Goal: Task Accomplishment & Management: Complete application form

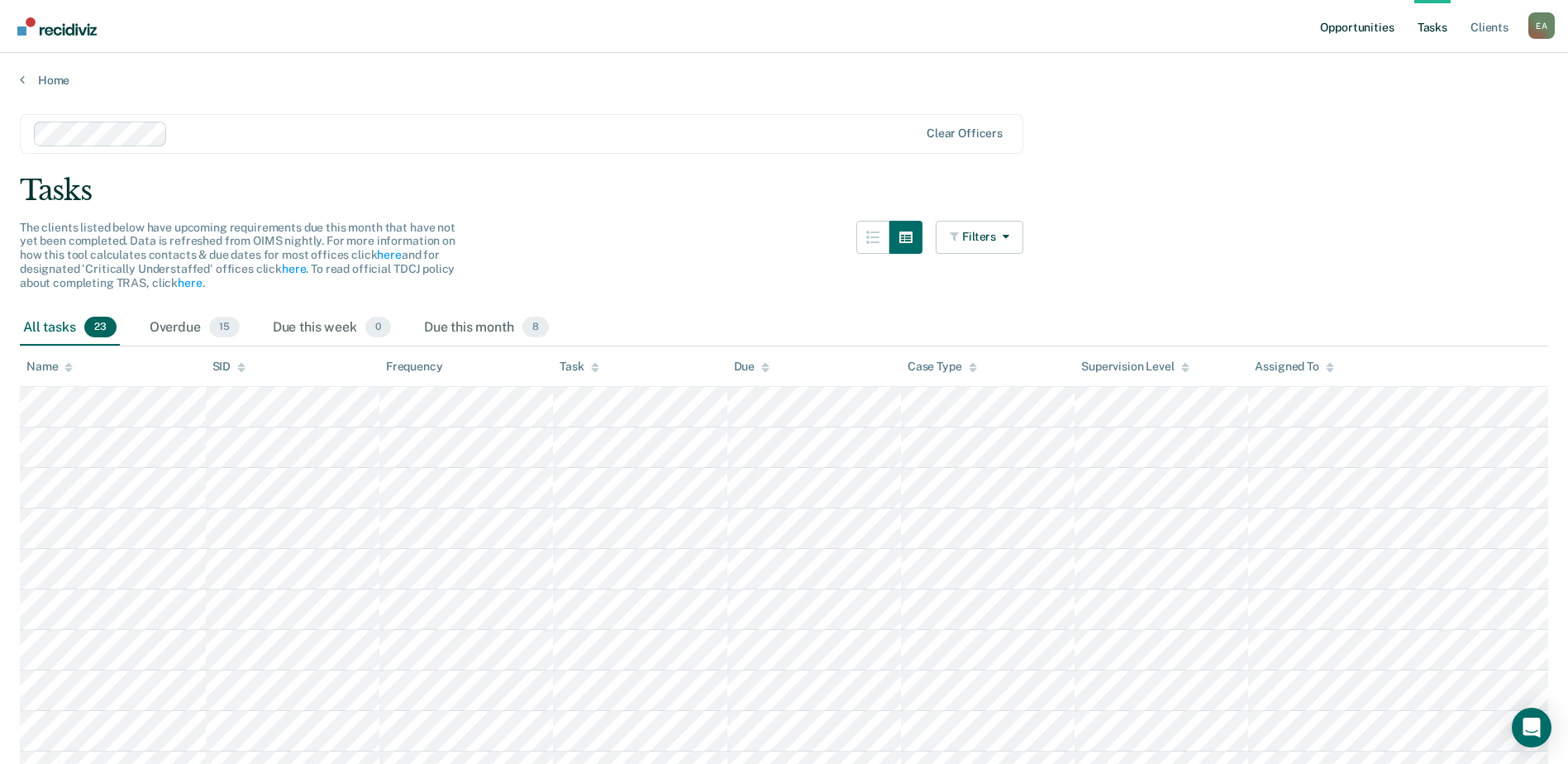
click at [1357, 31] on link "Opportunities" at bounding box center [1356, 27] width 80 height 53
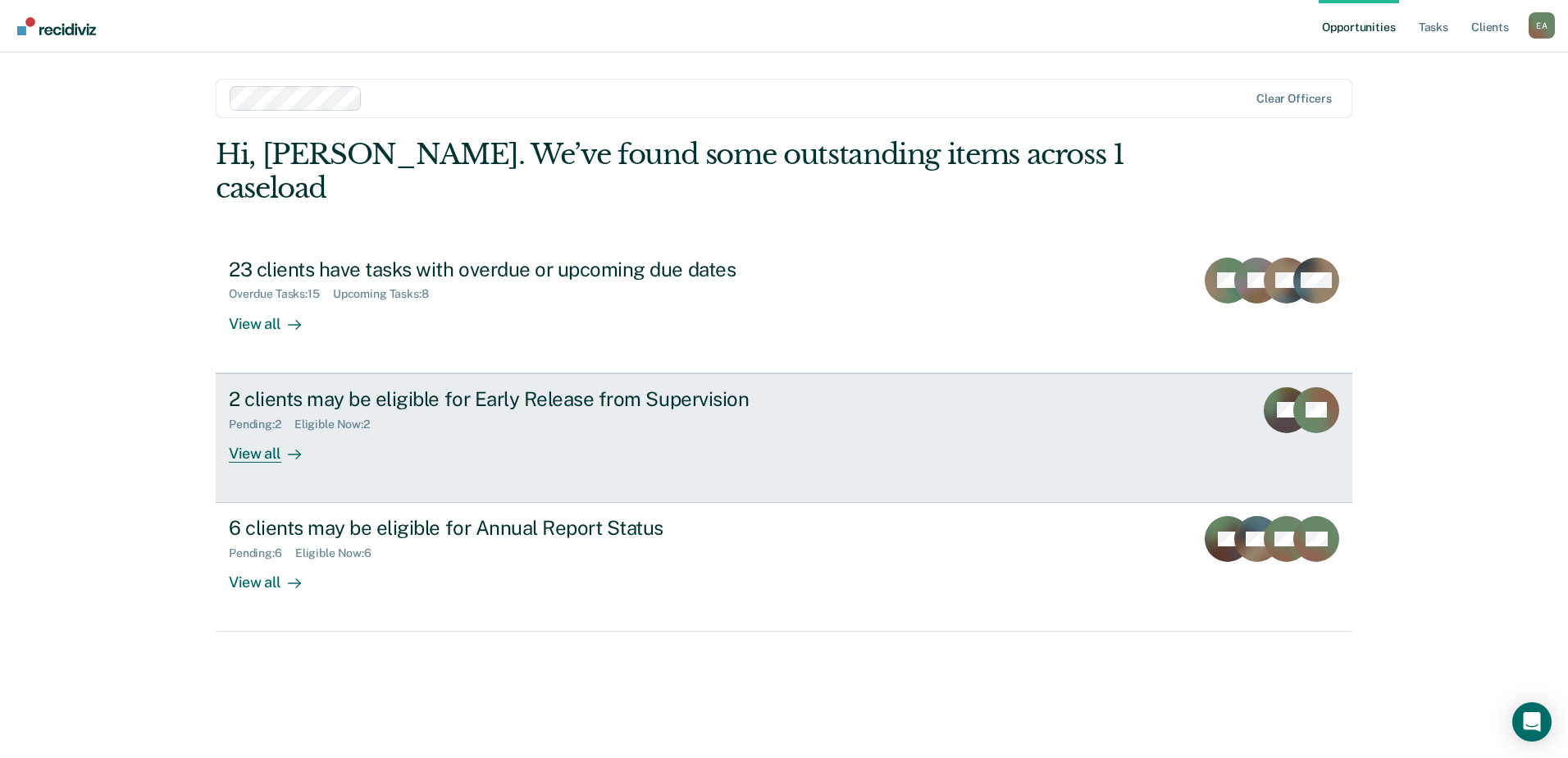
click at [1211, 416] on link "2 clients may be eligible for Early Release from Supervision Pending : 2 Eligib…" at bounding box center [784, 438] width 1137 height 130
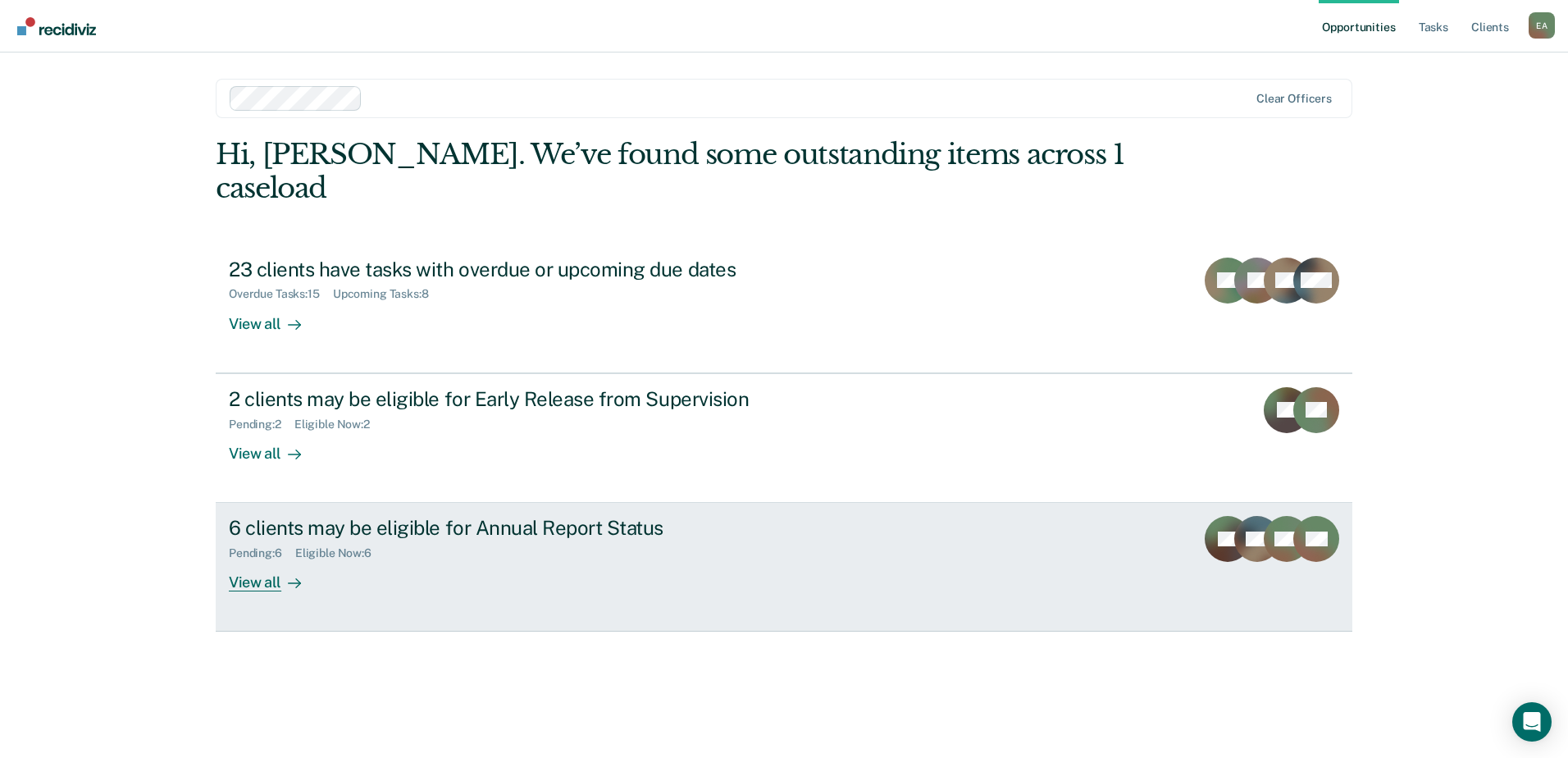
click at [467, 564] on div "6 clients may be eligible for Annual Report Status Pending : 6 Eligible Now : 6…" at bounding box center [536, 553] width 615 height 75
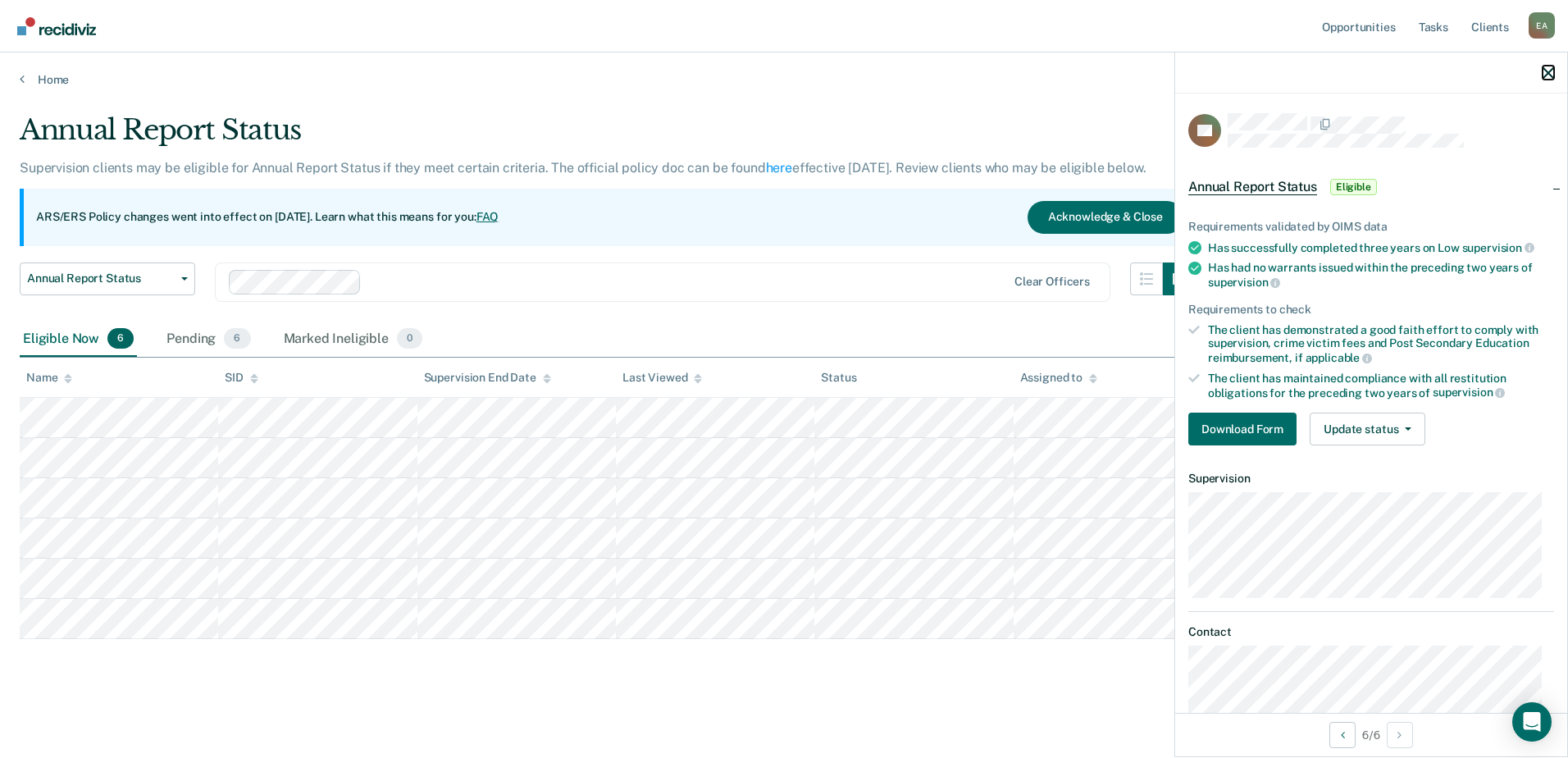
click at [1545, 71] on icon "button" at bounding box center [1548, 73] width 11 height 11
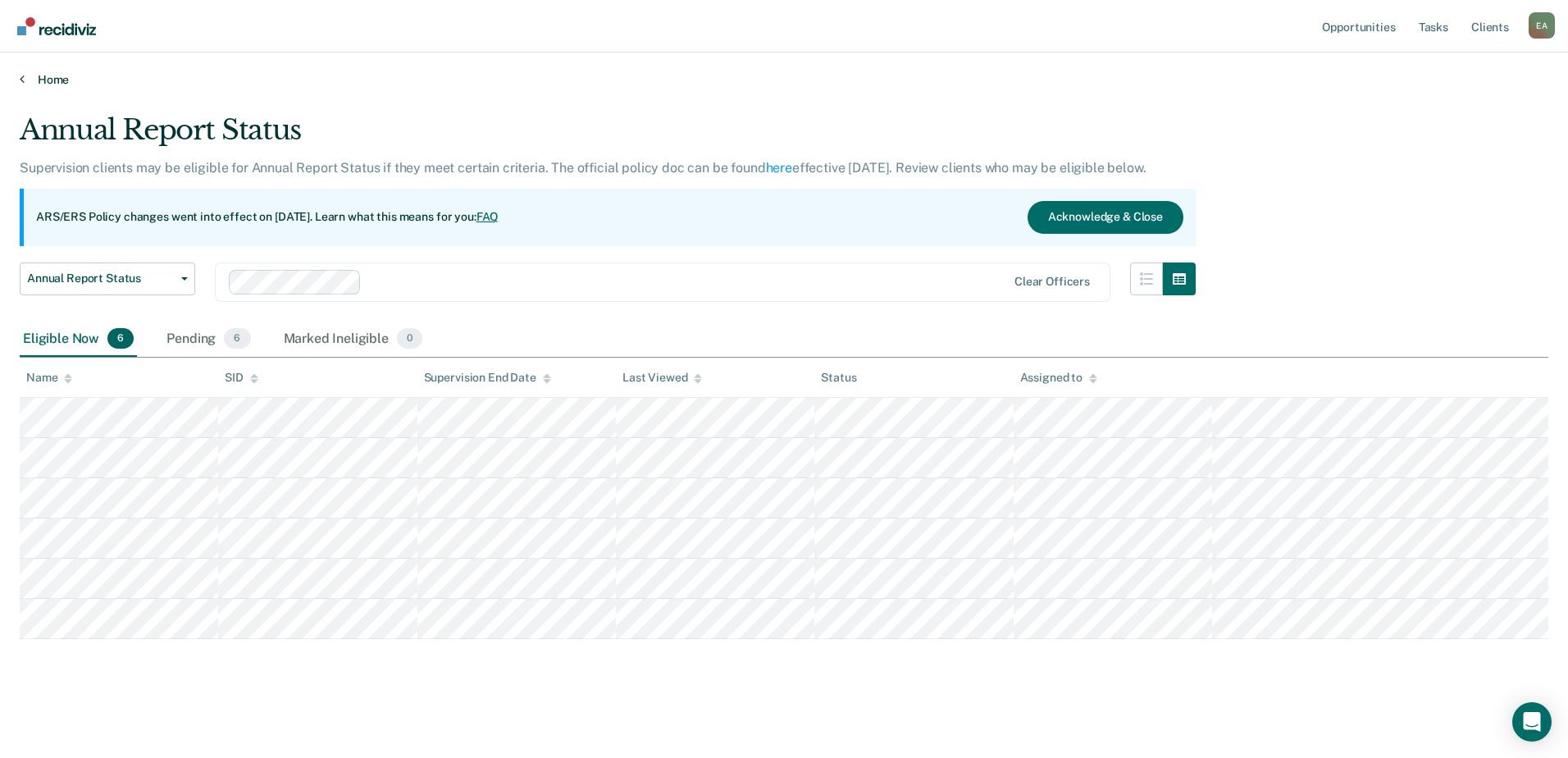
click at [45, 81] on link "Home" at bounding box center [784, 80] width 1529 height 15
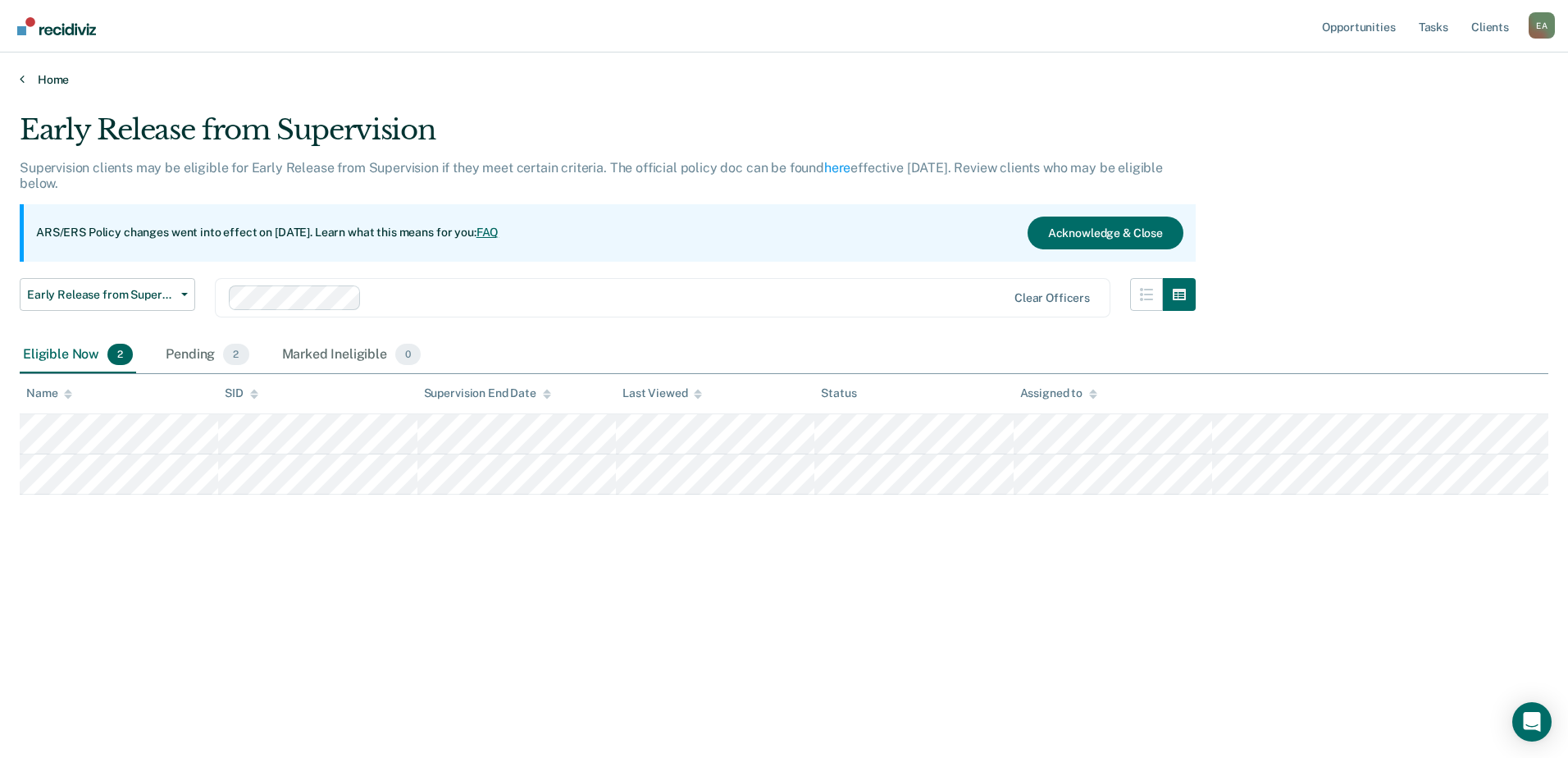
click at [43, 79] on link "Home" at bounding box center [784, 80] width 1529 height 15
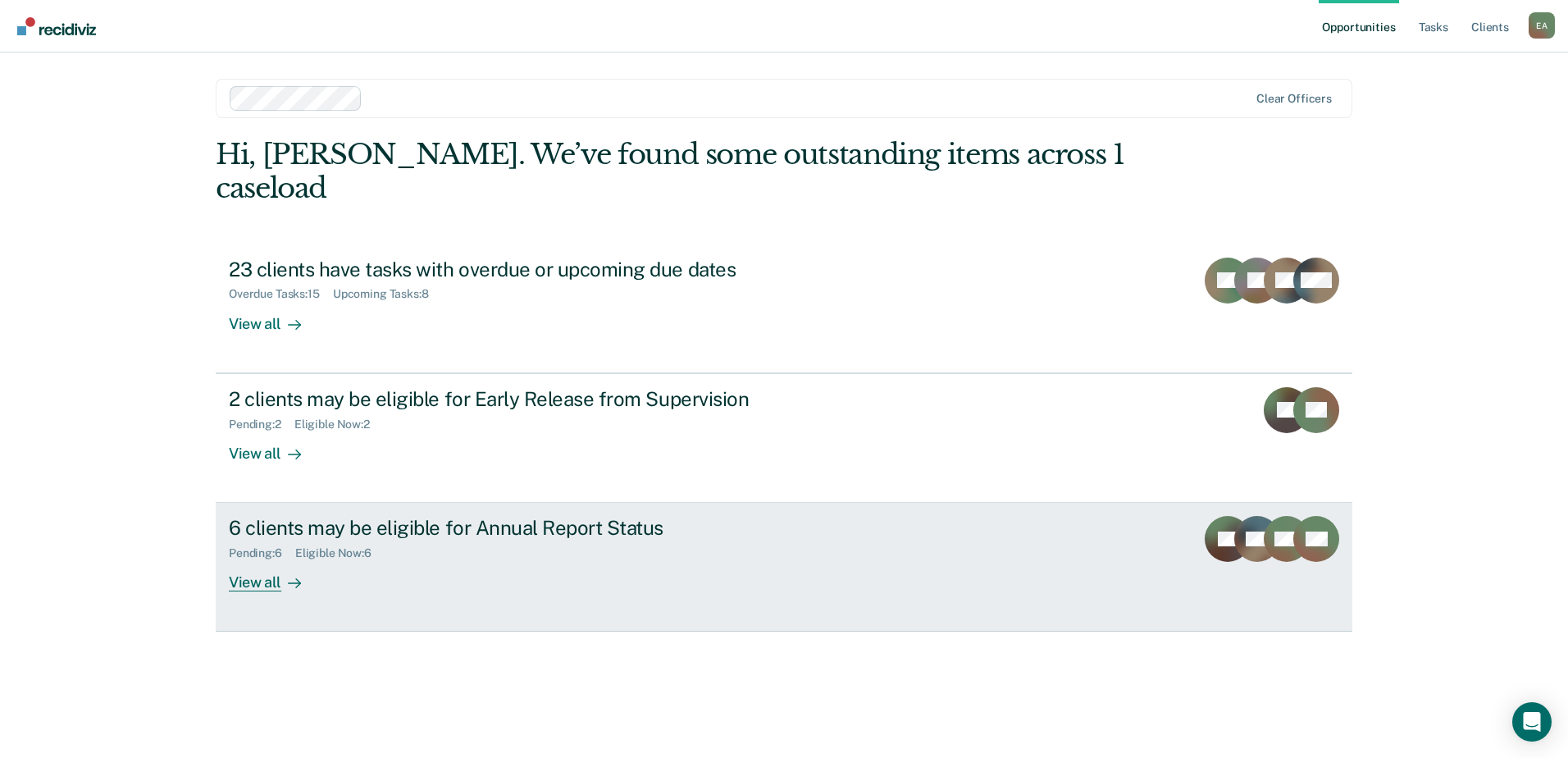
click at [1094, 563] on link "6 clients may be eligible for Annual Report Status Pending : 6 Eligible Now : 6…" at bounding box center [784, 566] width 1137 height 129
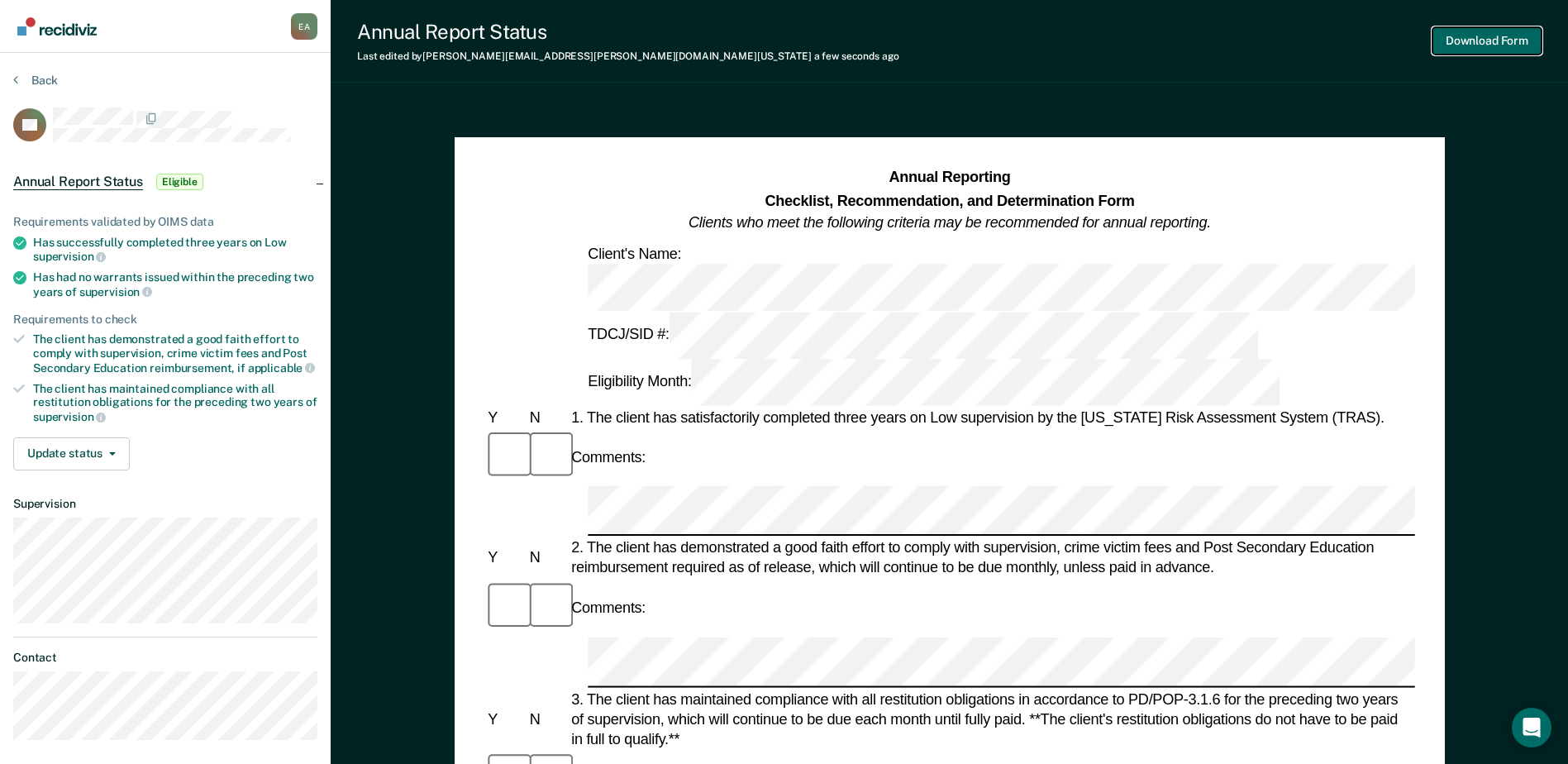
click at [1462, 42] on button "Download Form" at bounding box center [1487, 41] width 109 height 27
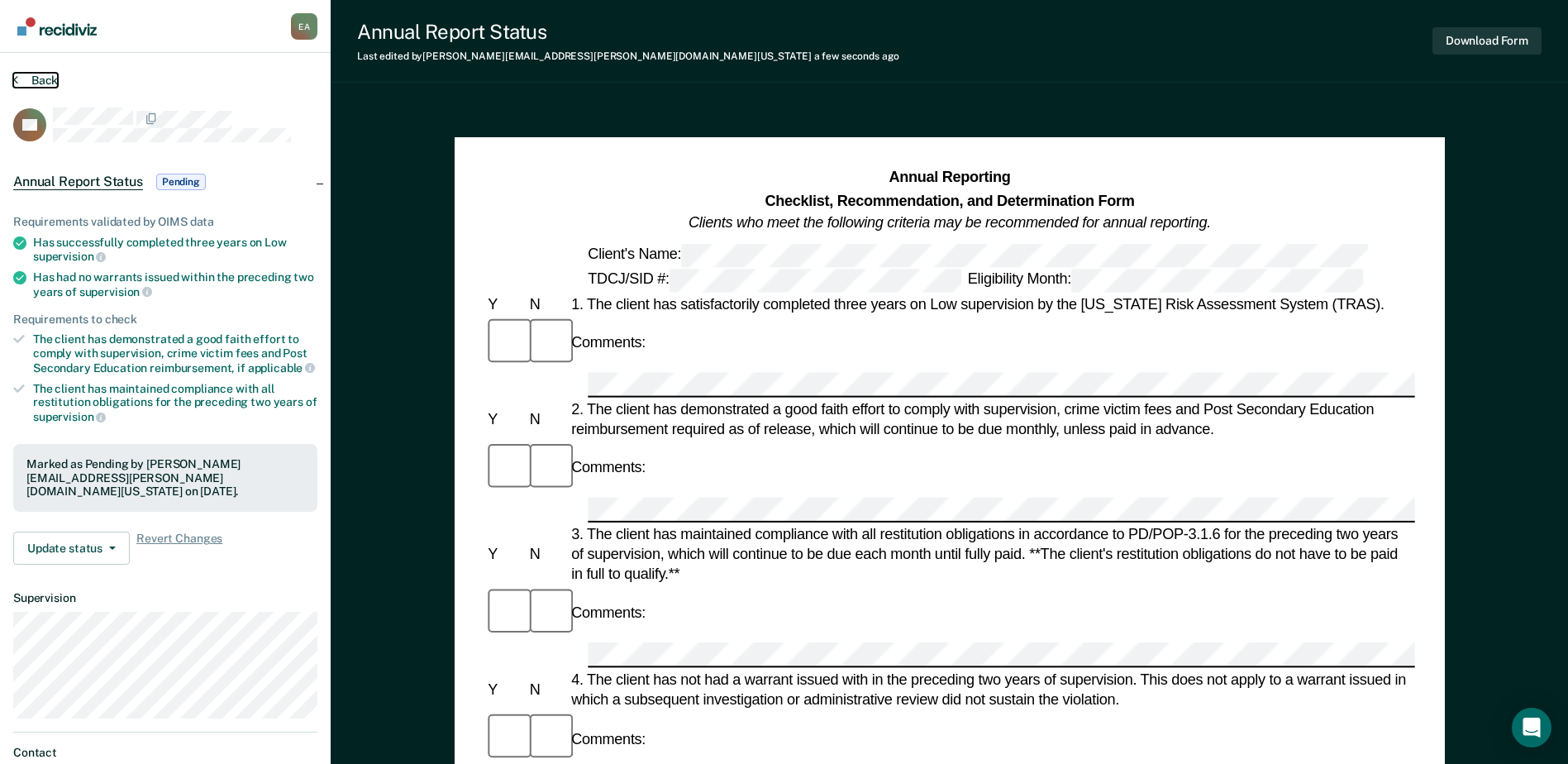
click at [39, 80] on button "Back" at bounding box center [35, 80] width 45 height 15
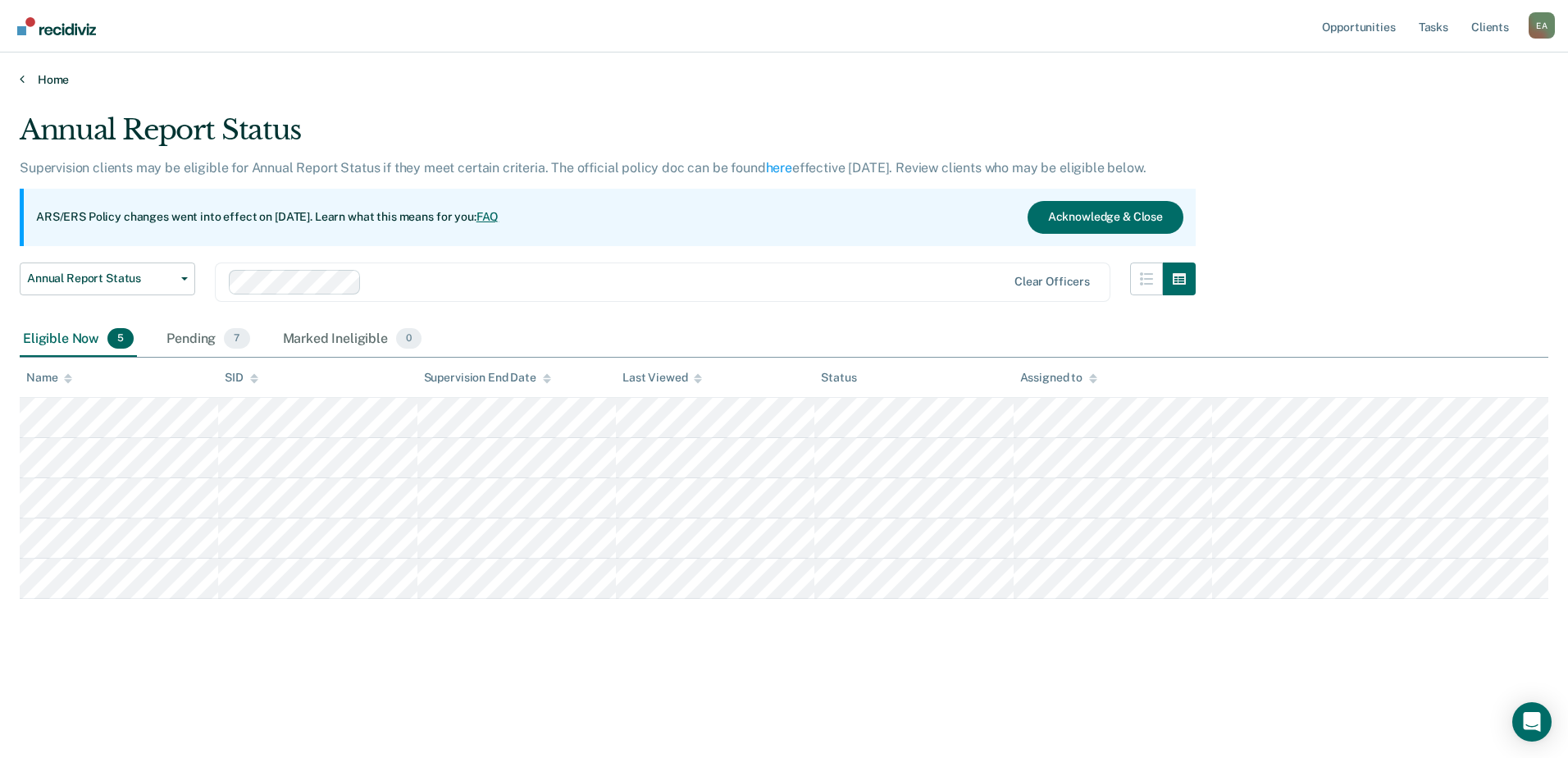
click at [36, 83] on link "Home" at bounding box center [784, 80] width 1529 height 15
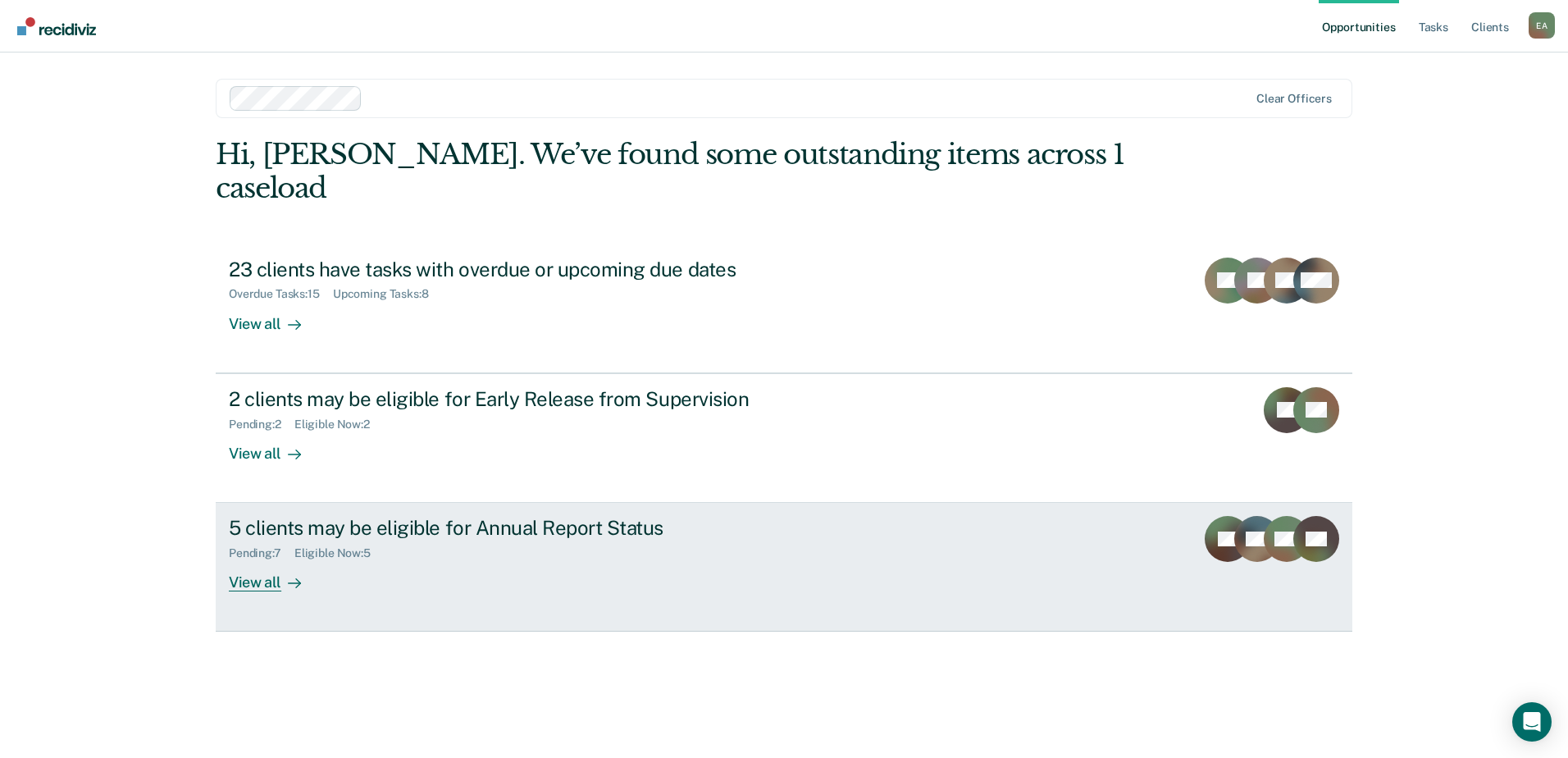
click at [1162, 548] on link "5 clients may be eligible for Annual Report Status Pending : 7 Eligible Now : 5…" at bounding box center [784, 566] width 1137 height 129
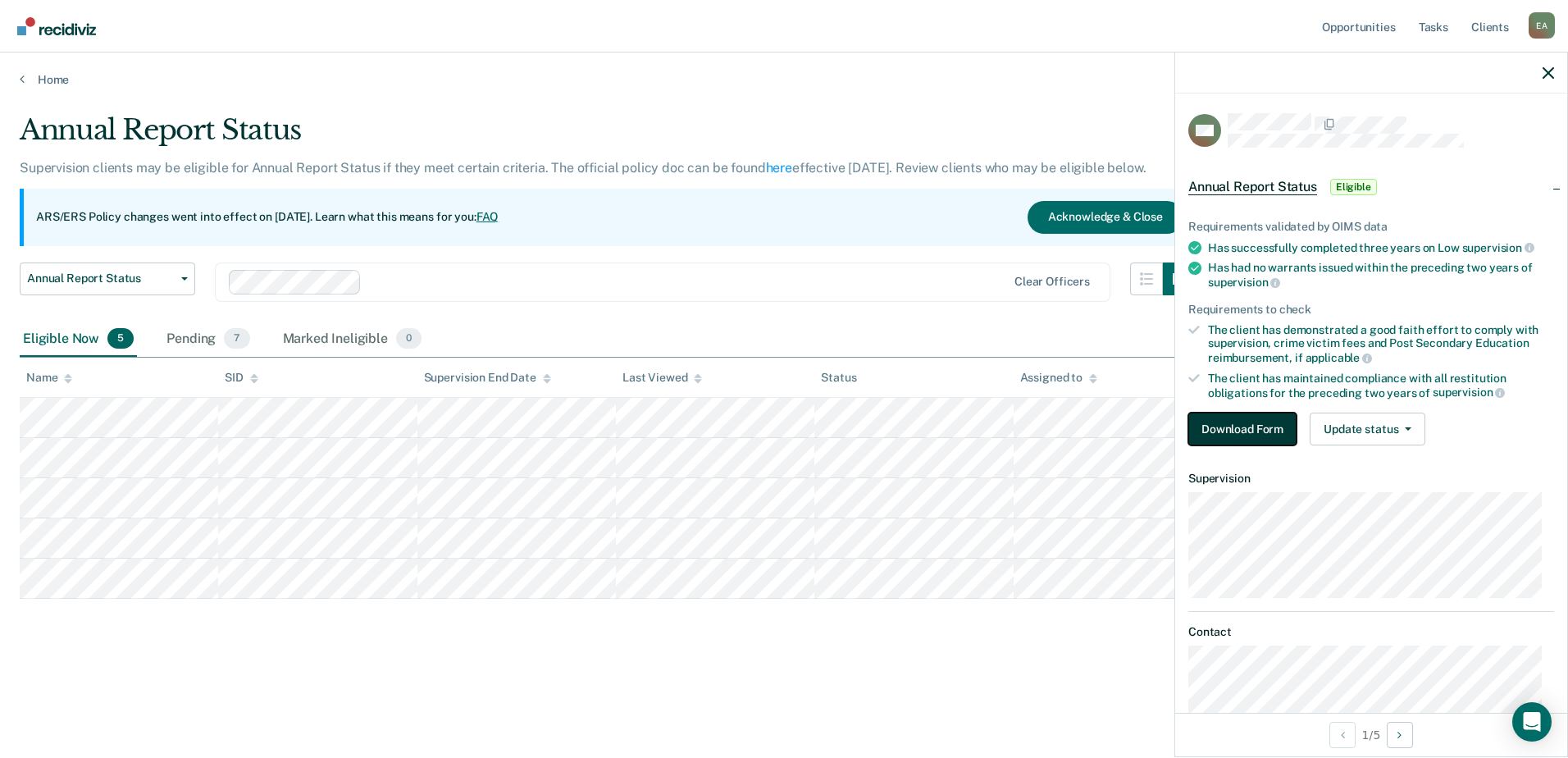
click at [1239, 423] on button "Download Form" at bounding box center [1242, 428] width 108 height 33
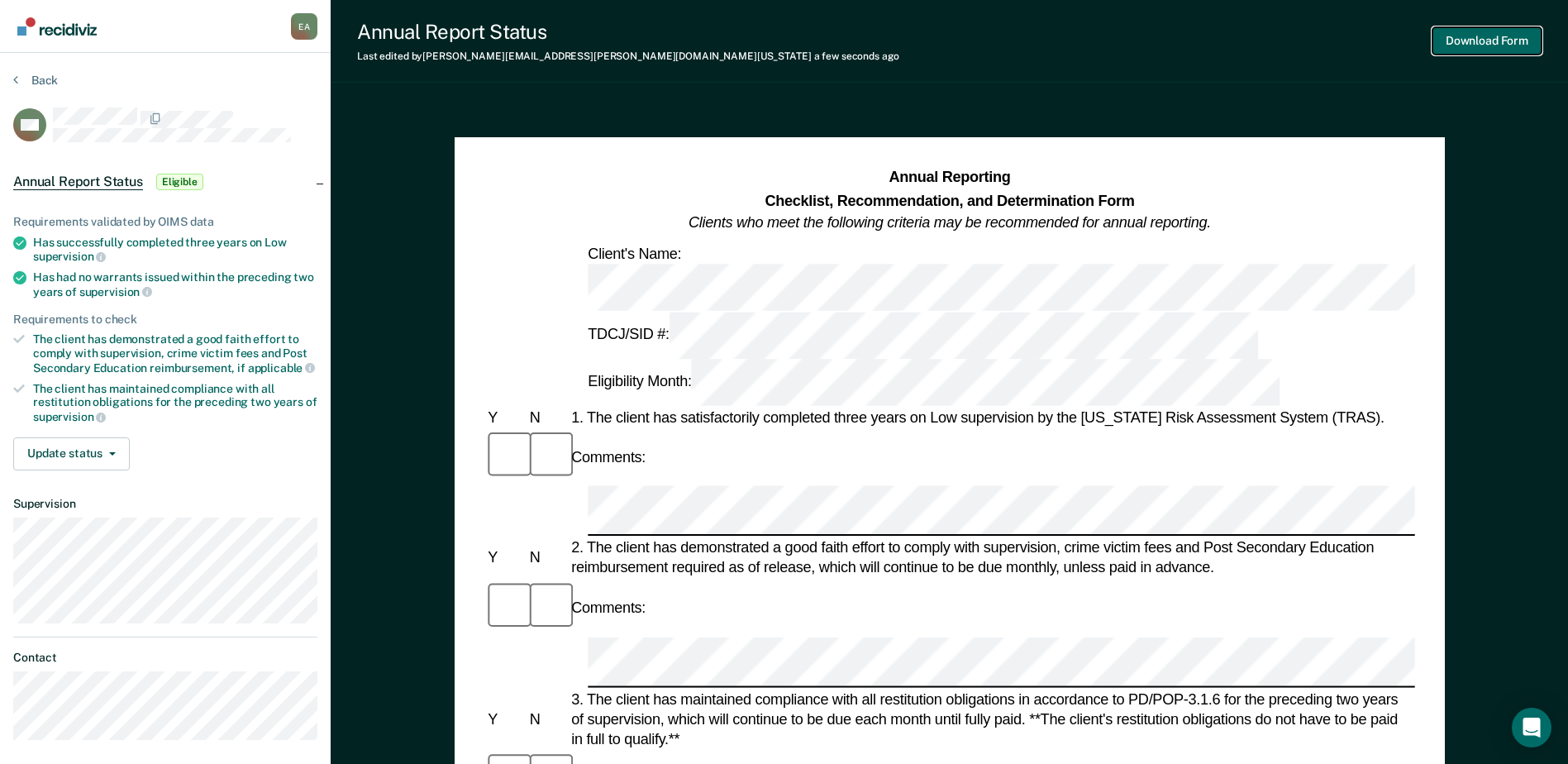
click at [1470, 36] on button "Download Form" at bounding box center [1487, 41] width 109 height 27
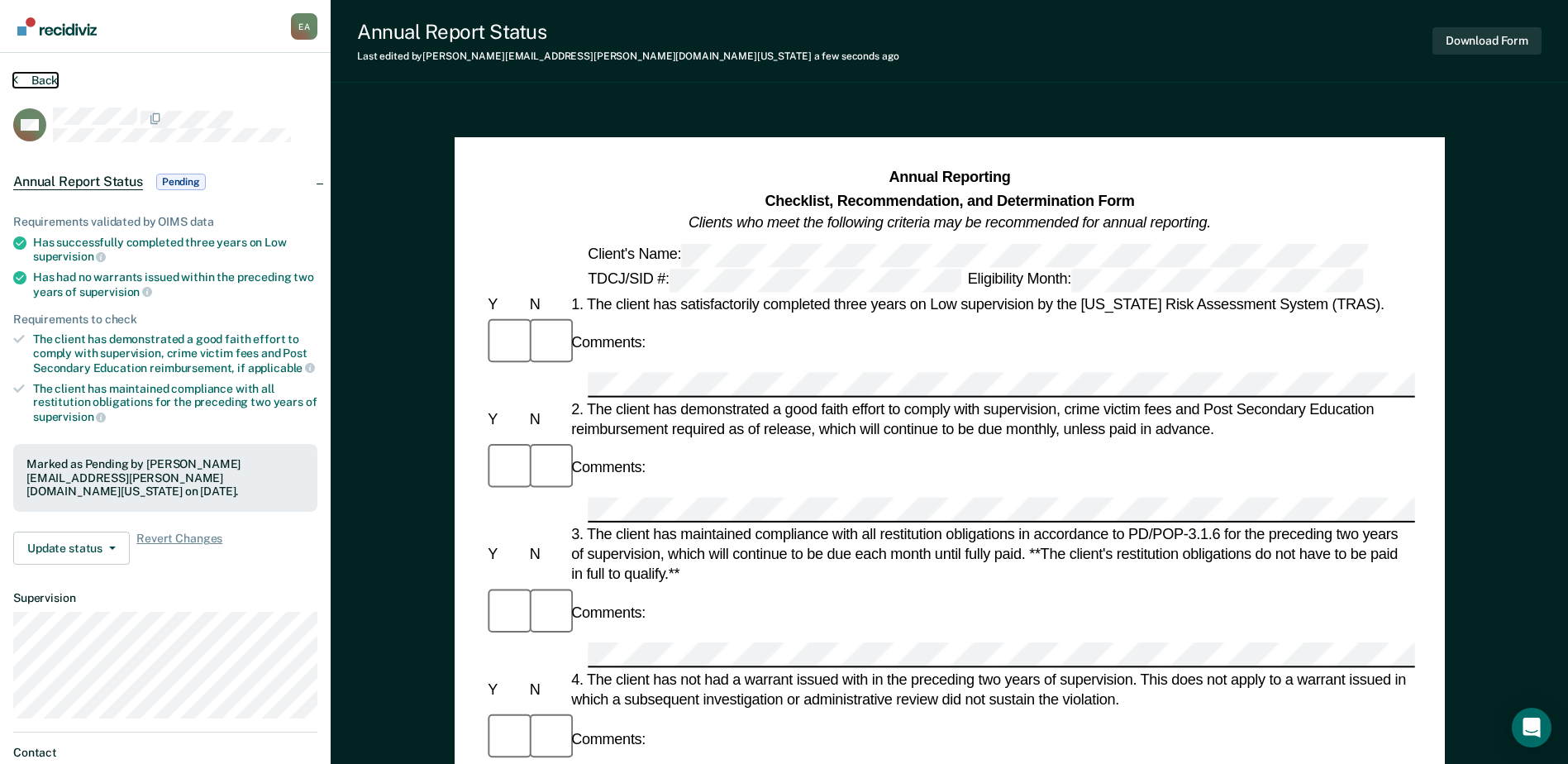
click at [33, 78] on button "Back" at bounding box center [35, 80] width 45 height 15
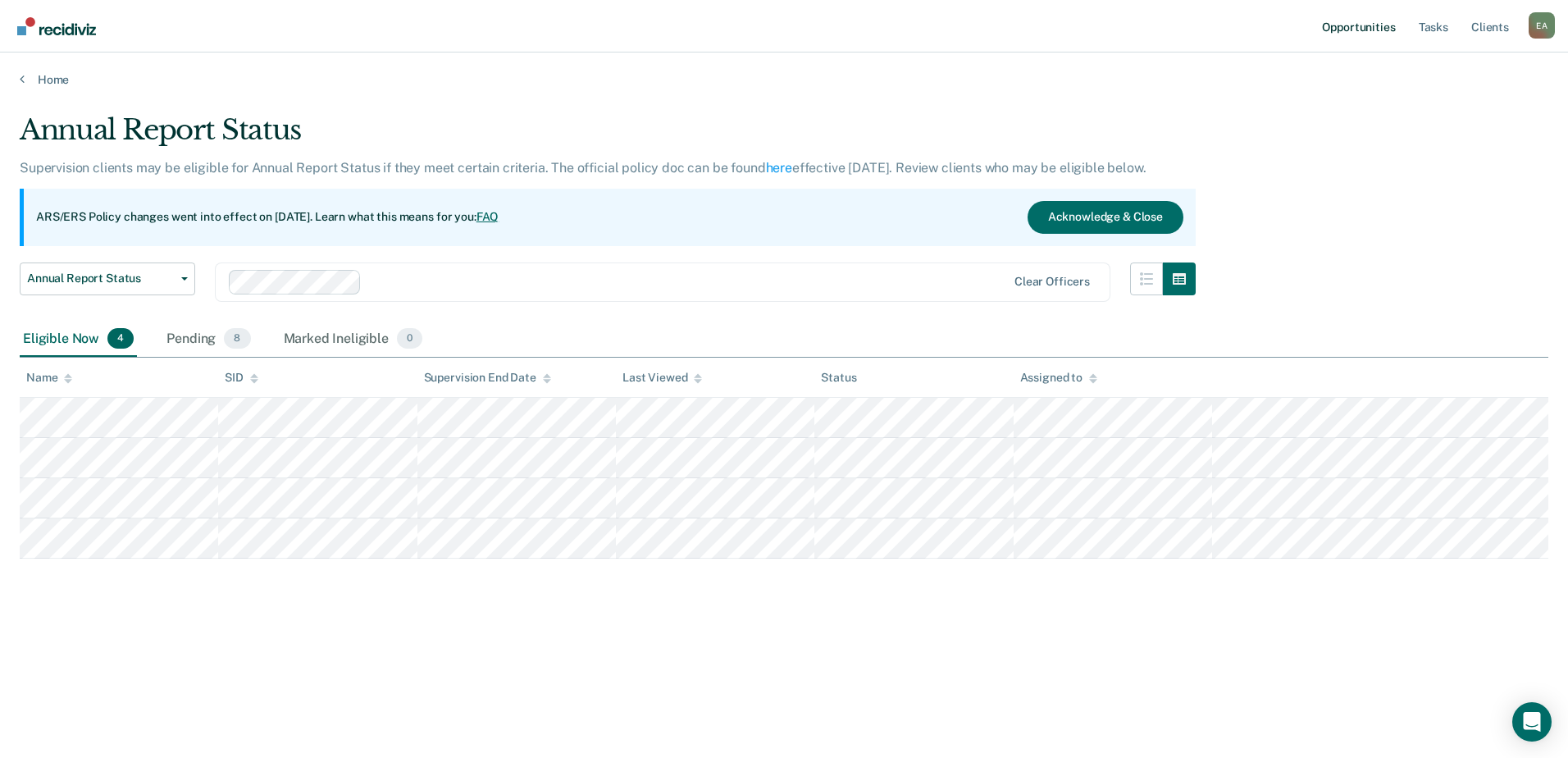
click at [1346, 34] on link "Opportunities" at bounding box center [1358, 26] width 80 height 53
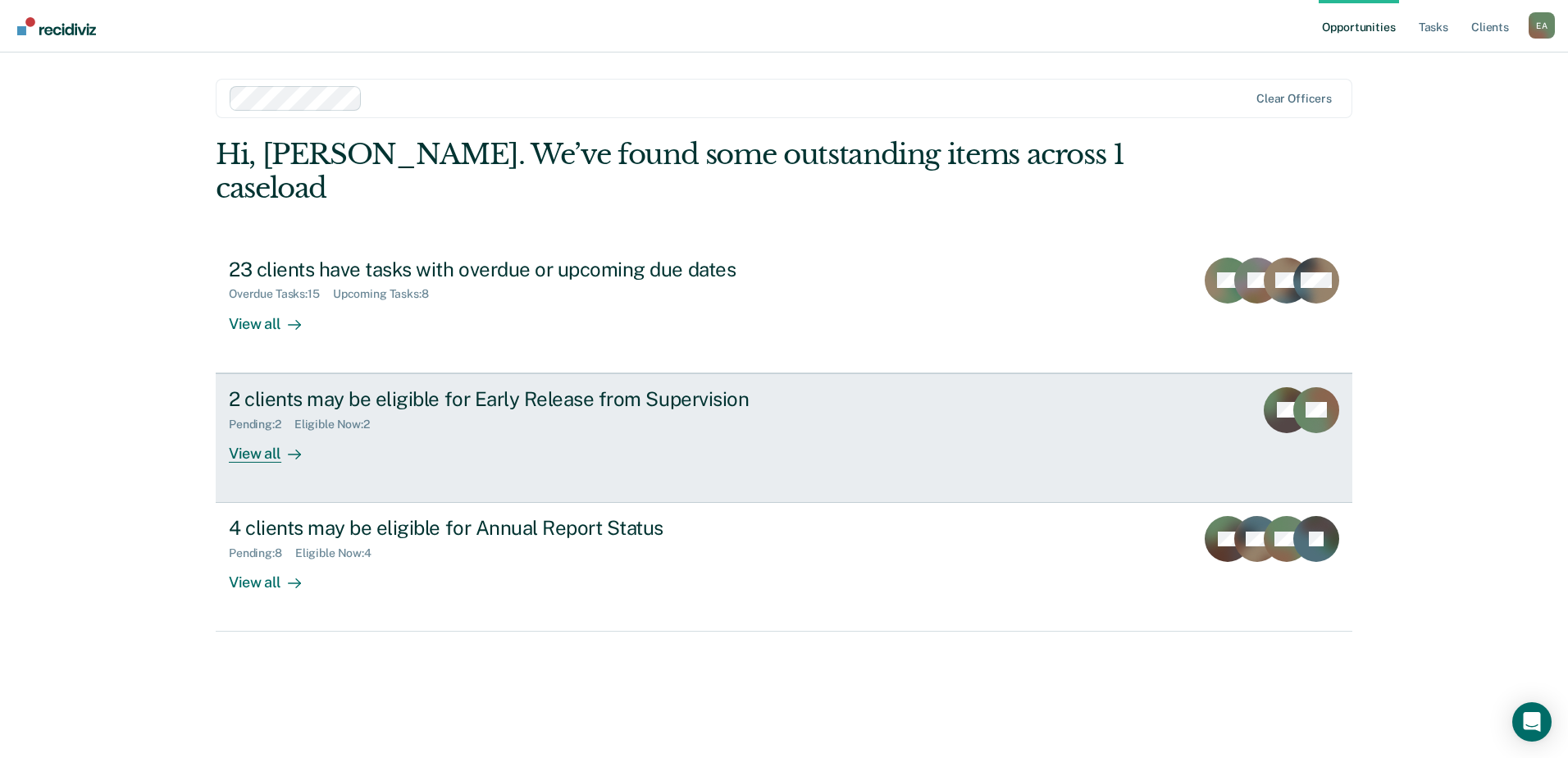
click at [1048, 447] on link "2 clients may be eligible for Early Release from Supervision Pending : 2 Eligib…" at bounding box center [784, 438] width 1137 height 130
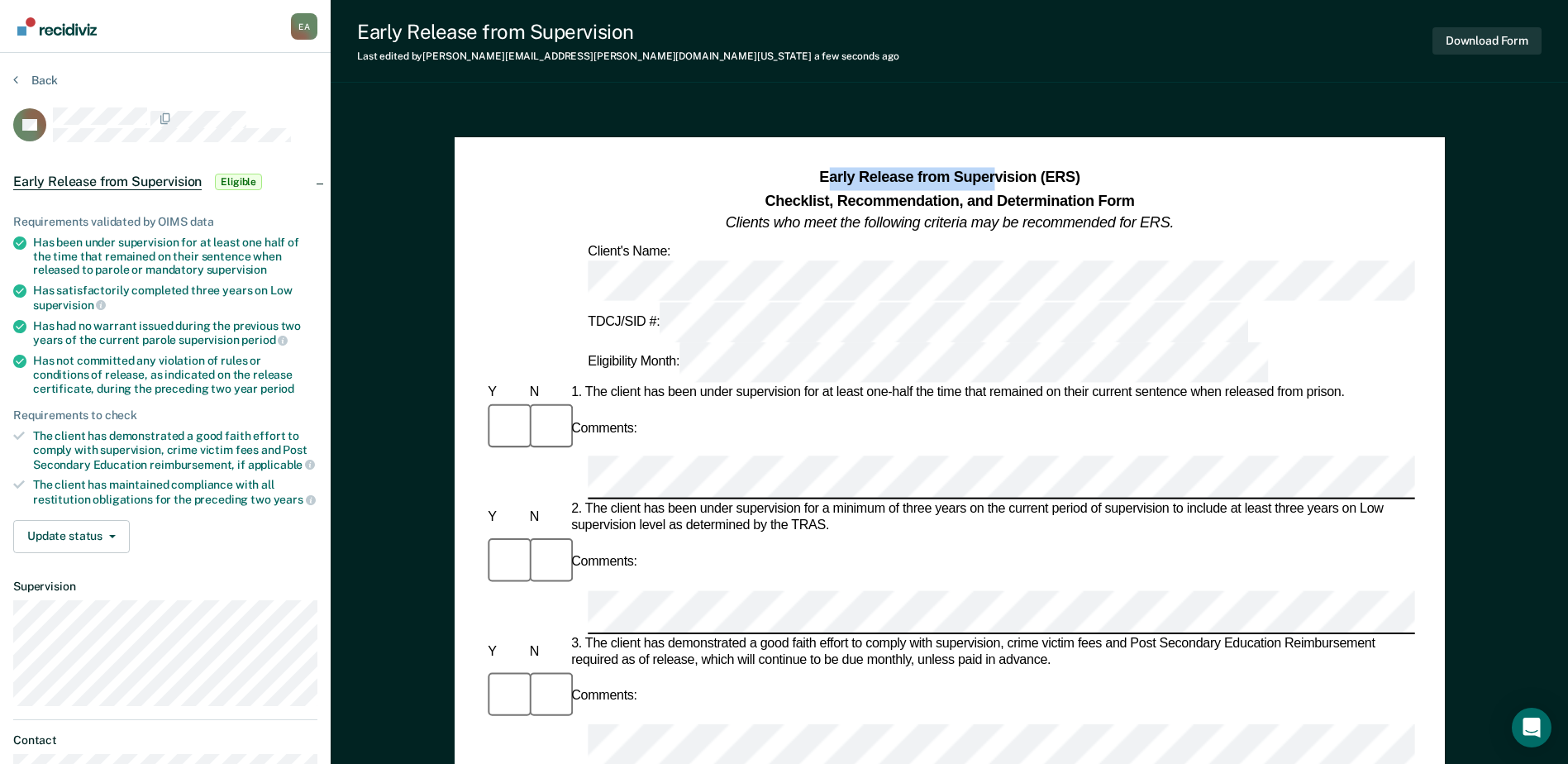
drag, startPoint x: 828, startPoint y: 179, endPoint x: 996, endPoint y: 179, distance: 168.0
click at [996, 179] on strong "Early Release from Supervision (ERS)" at bounding box center [949, 177] width 260 height 16
drag, startPoint x: 996, startPoint y: 179, endPoint x: 978, endPoint y: 182, distance: 18.2
click at [978, 182] on strong "Early Release from Supervision (ERS)" at bounding box center [949, 177] width 260 height 16
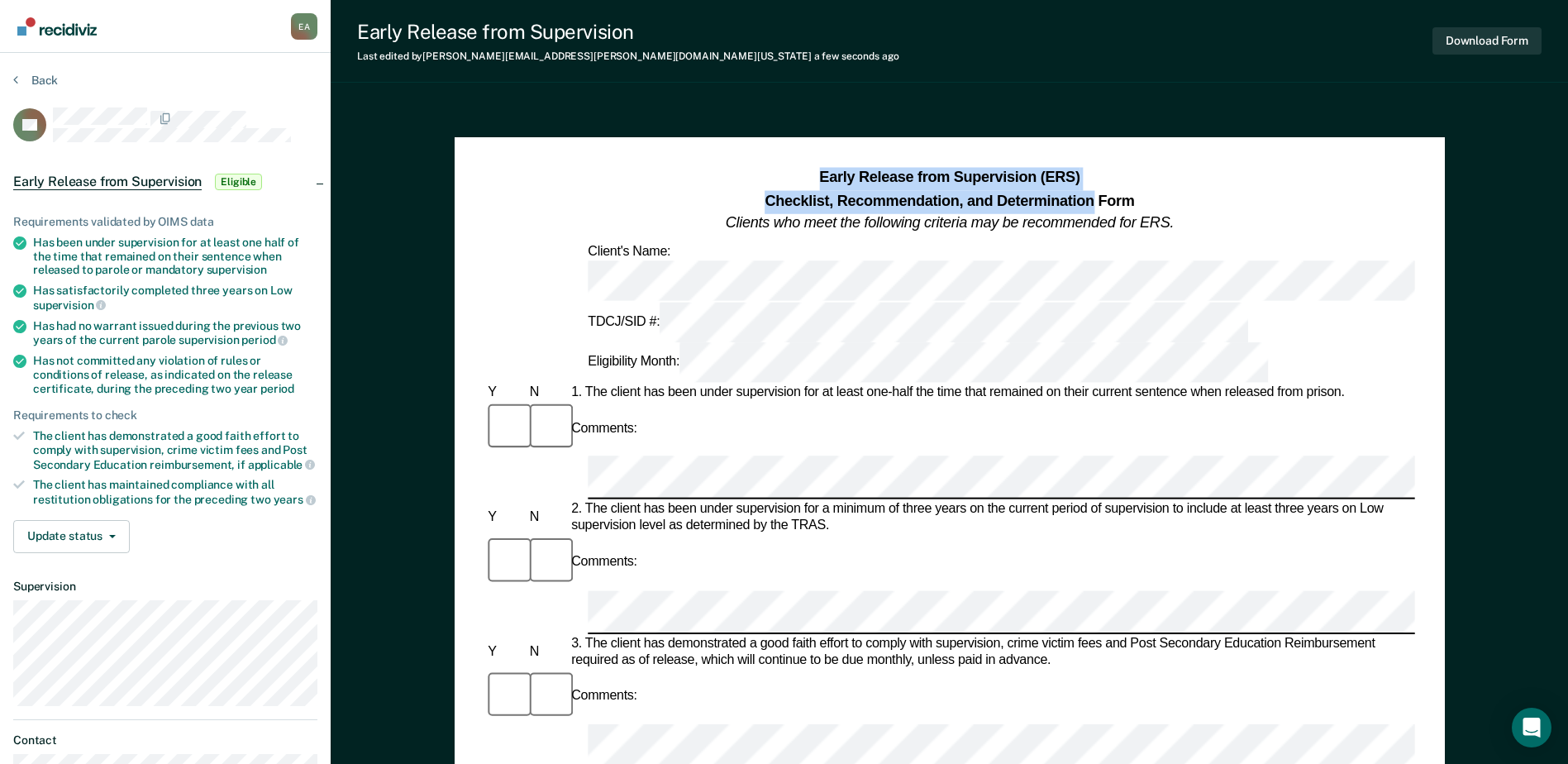
drag, startPoint x: 822, startPoint y: 172, endPoint x: 1096, endPoint y: 204, distance: 275.9
click at [1096, 204] on h1 "Early Release from Supervision (ERS) Checklist, Recommendation, and Determinati…" at bounding box center [949, 201] width 448 height 68
copy h1 "Early Release from Supervision (ERS) Checklist, Recommendation, and Determinati…"
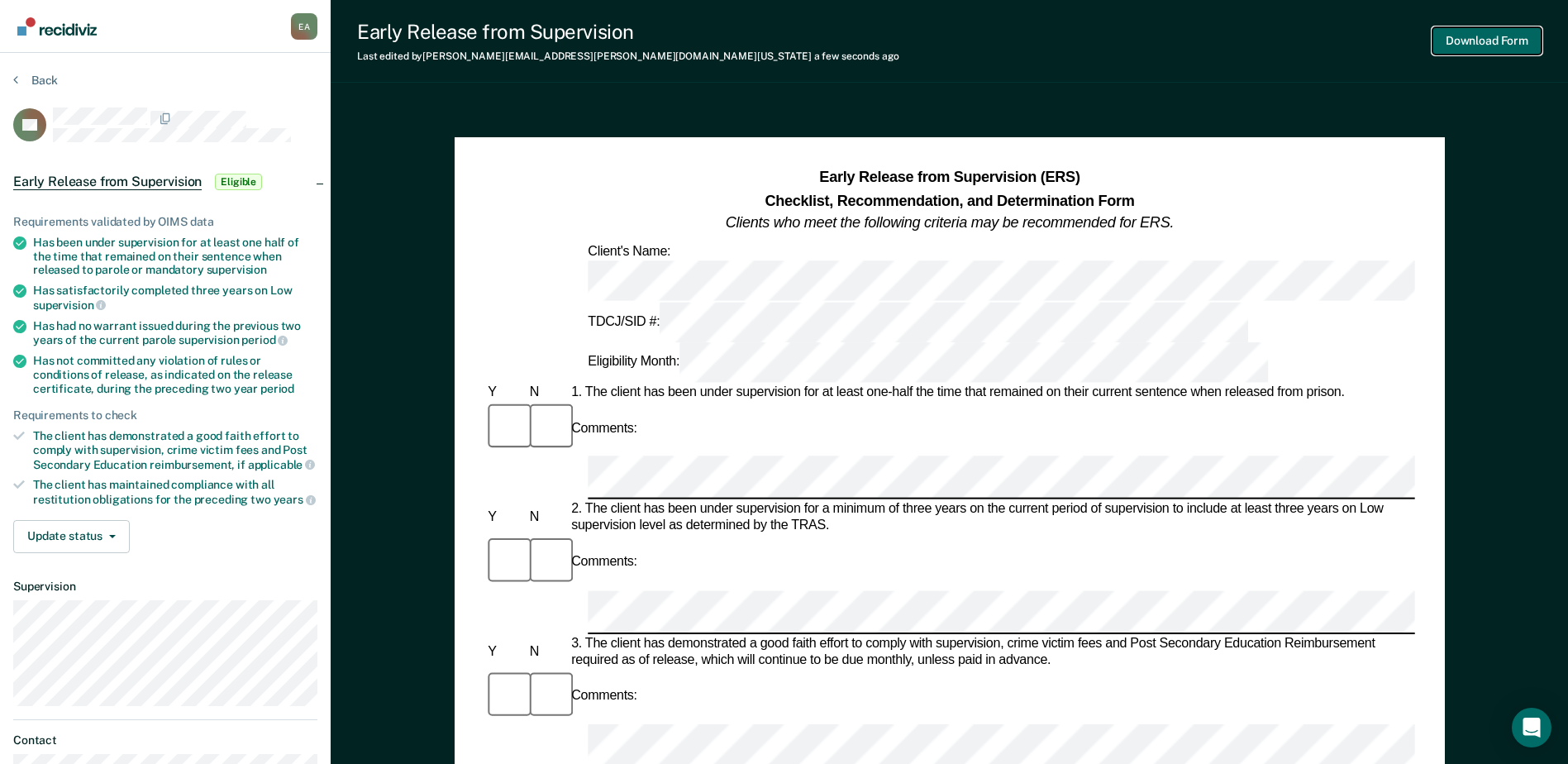
click at [1482, 36] on button "Download Form" at bounding box center [1487, 41] width 109 height 27
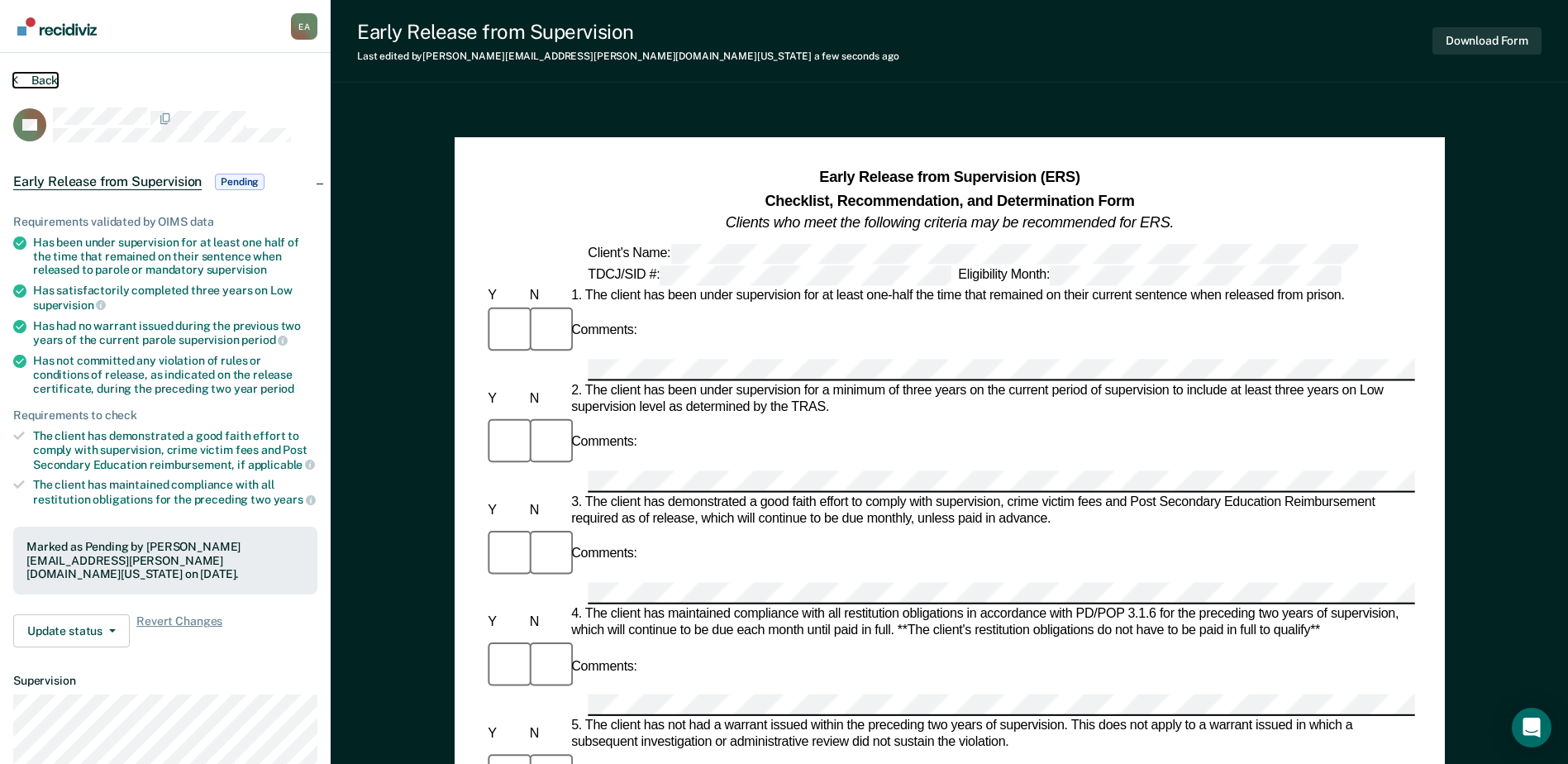
click at [30, 81] on button "Back" at bounding box center [35, 80] width 45 height 15
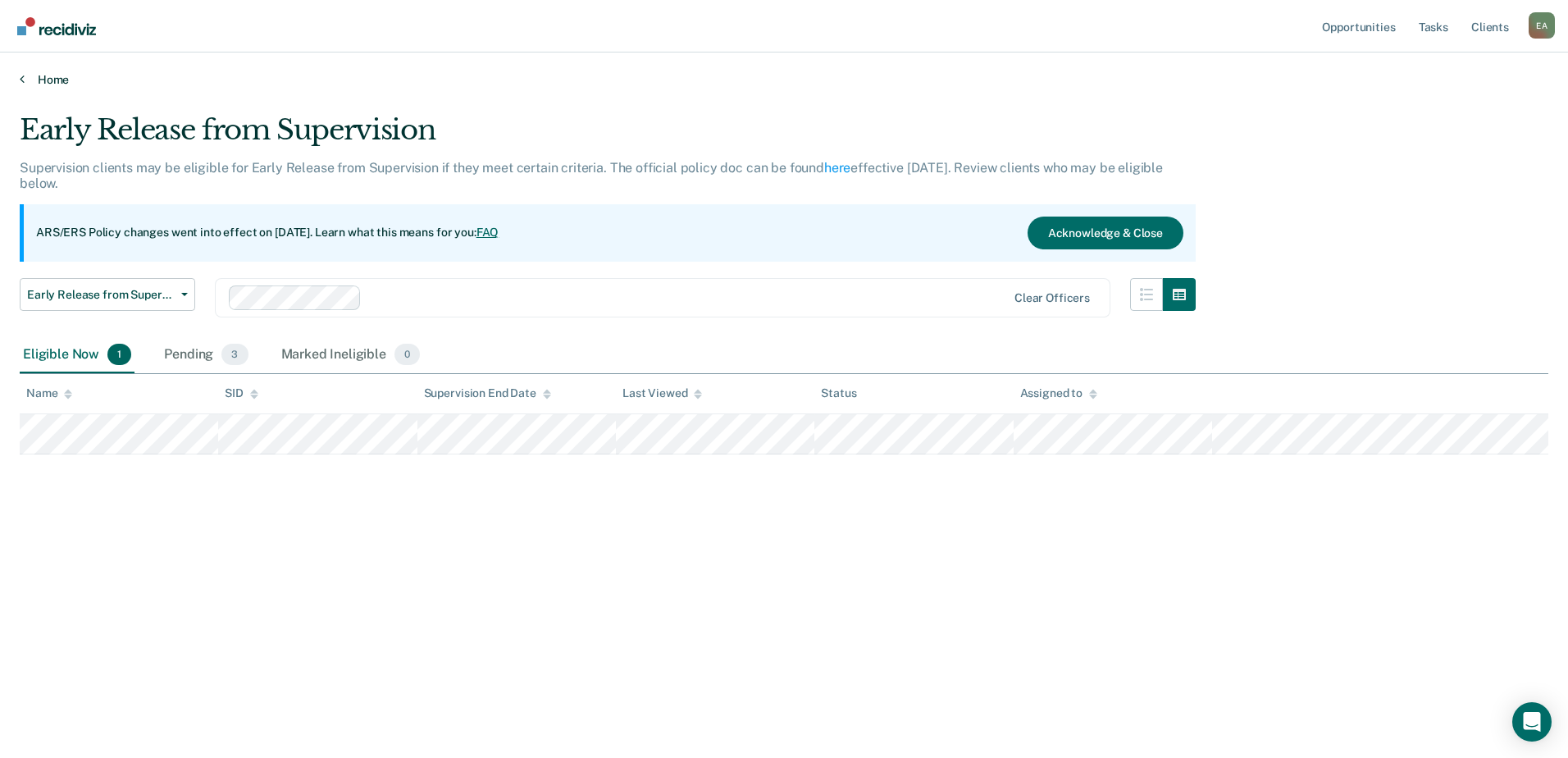
click at [38, 77] on link "Home" at bounding box center [784, 80] width 1529 height 15
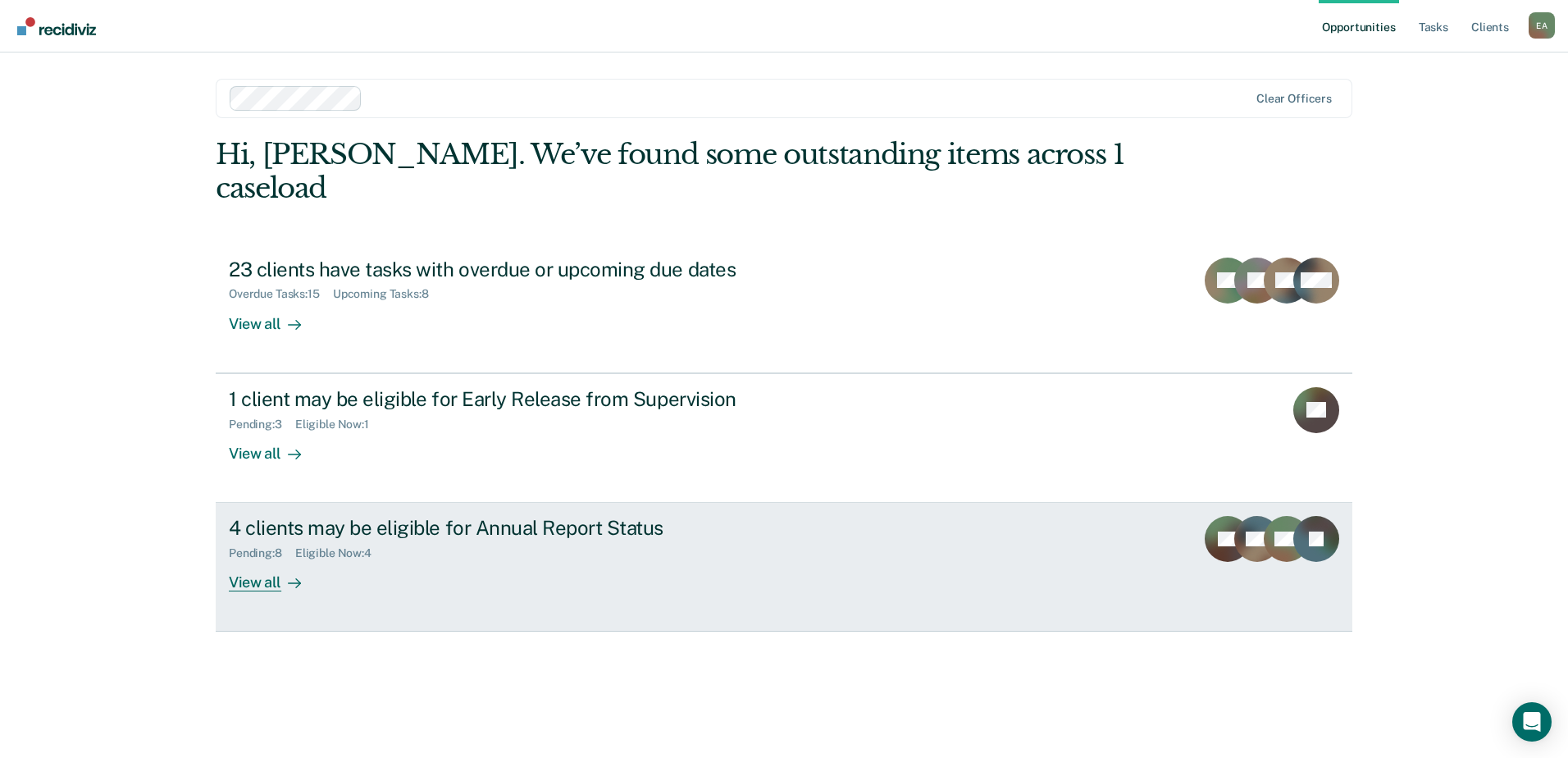
click at [1203, 549] on link "4 clients may be eligible for Annual Report Status Pending : 8 Eligible Now : 4…" at bounding box center [784, 566] width 1137 height 129
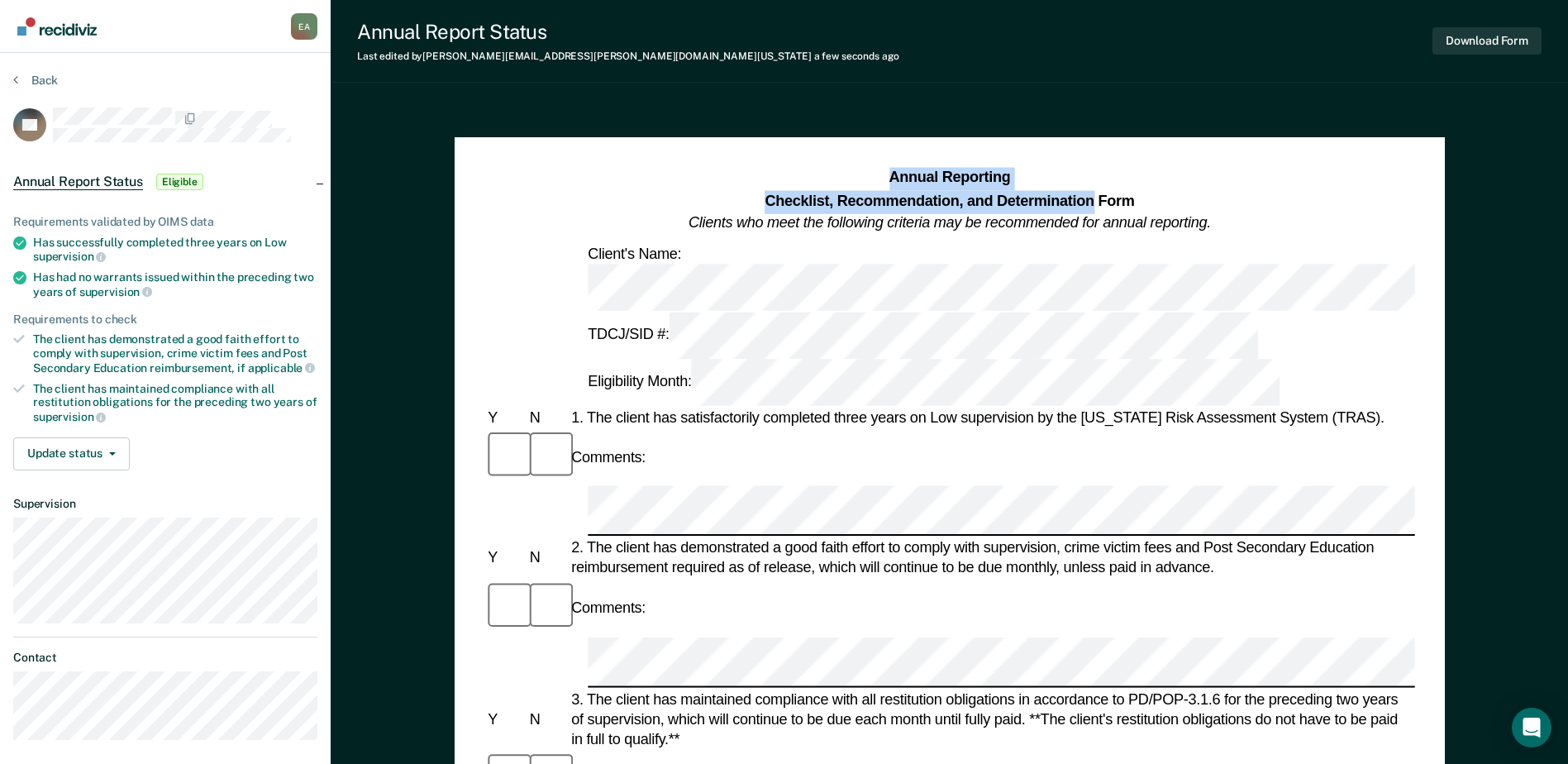
drag, startPoint x: 893, startPoint y: 178, endPoint x: 1094, endPoint y: 202, distance: 202.4
click at [1094, 202] on h1 "Annual Reporting Checklist, Recommendation, and Determination Form Clients who …" at bounding box center [950, 201] width 523 height 68
copy h1 "Annual Reporting Checklist, Recommendation, and Determination"
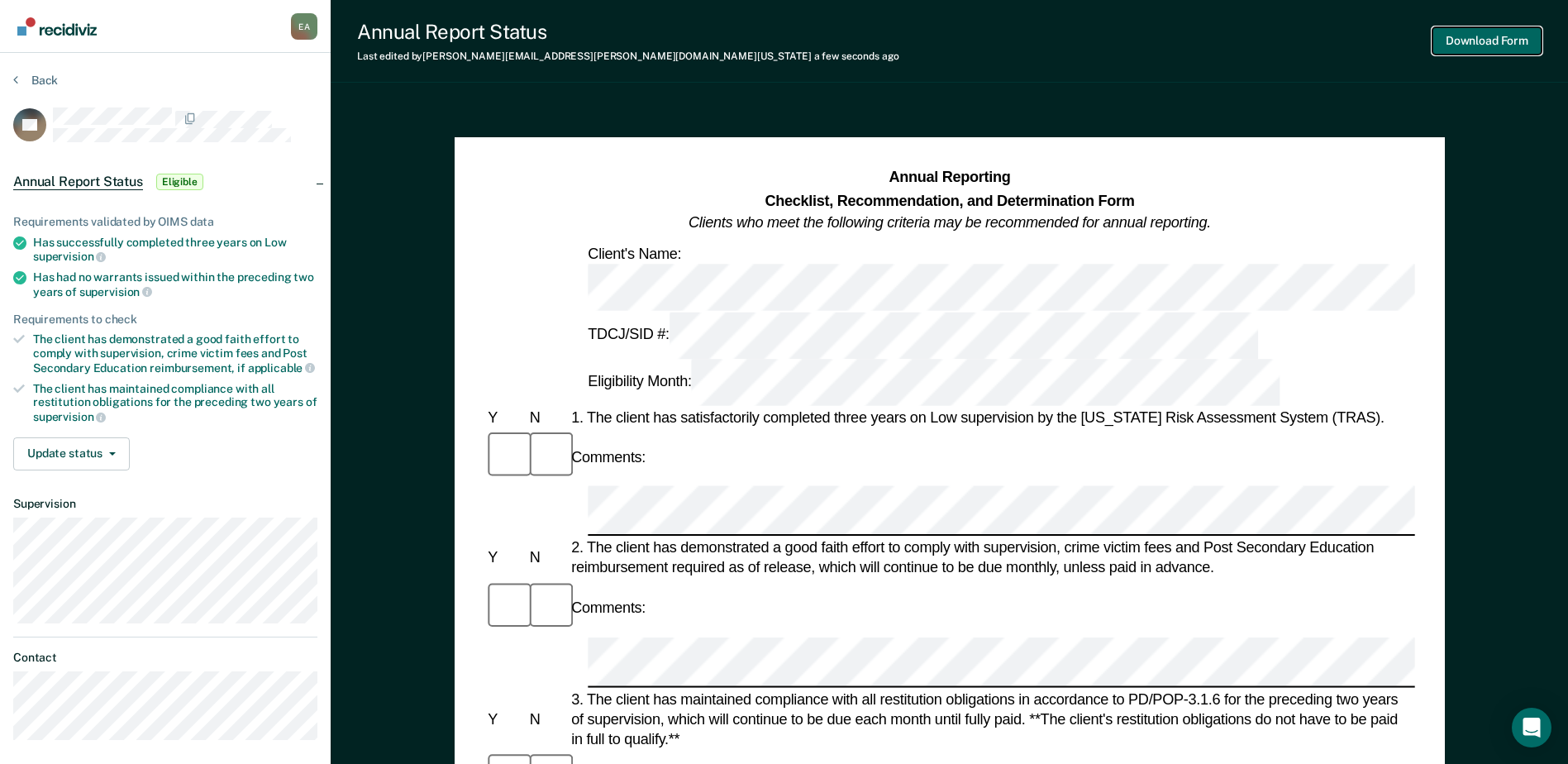
click at [1464, 45] on button "Download Form" at bounding box center [1487, 41] width 109 height 27
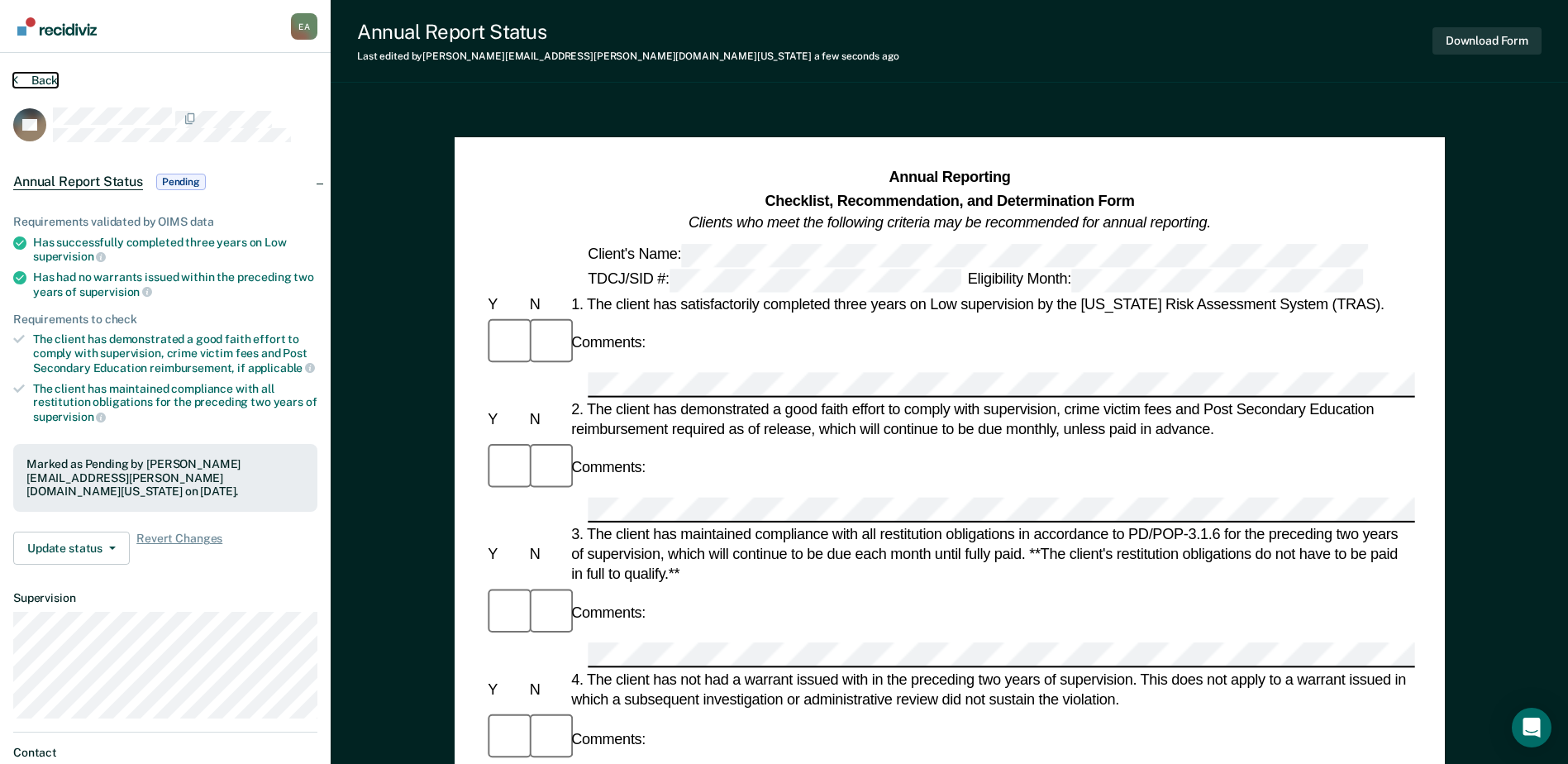
click at [36, 80] on button "Back" at bounding box center [35, 80] width 45 height 15
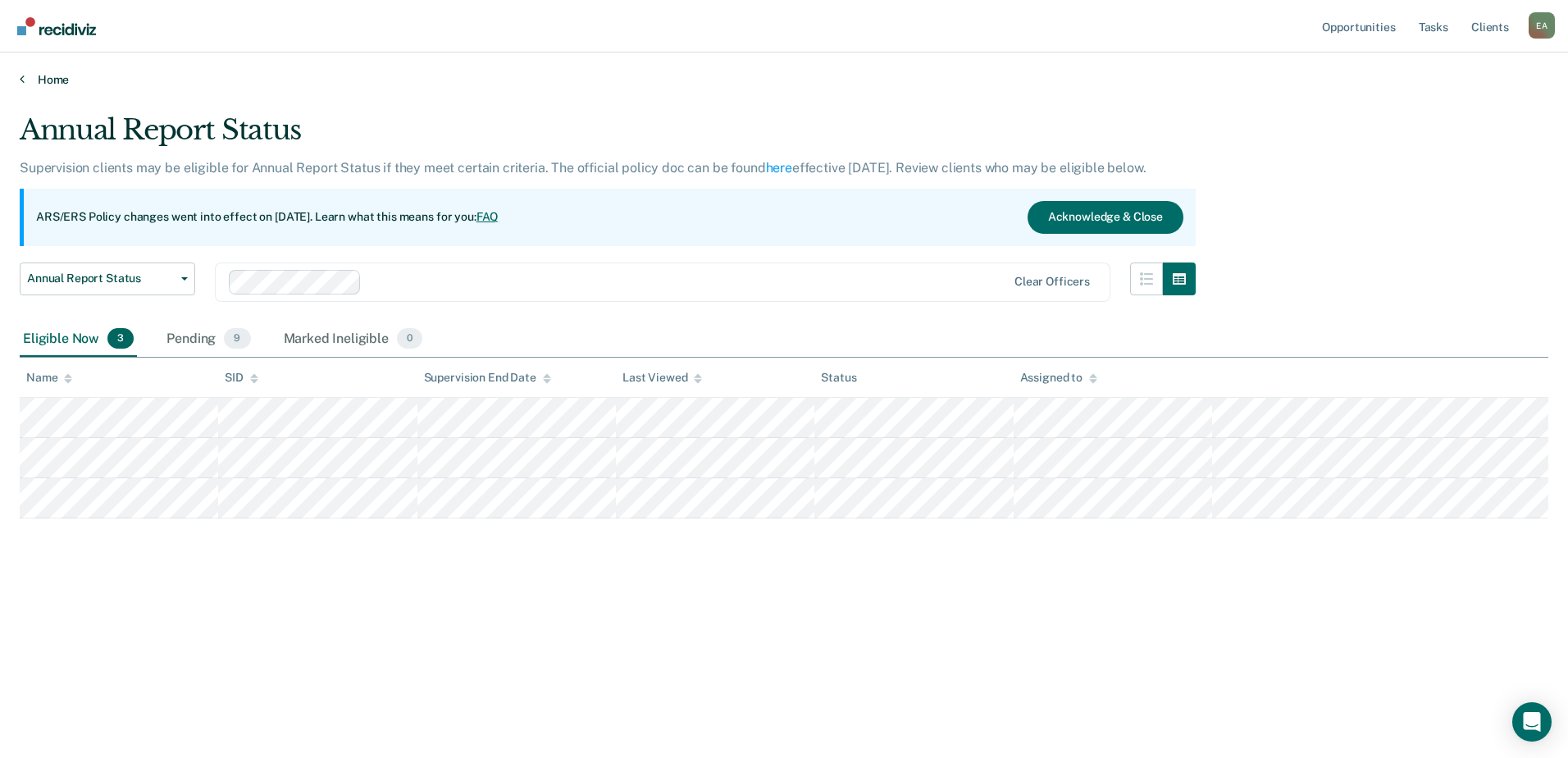
click at [44, 81] on link "Home" at bounding box center [784, 80] width 1529 height 15
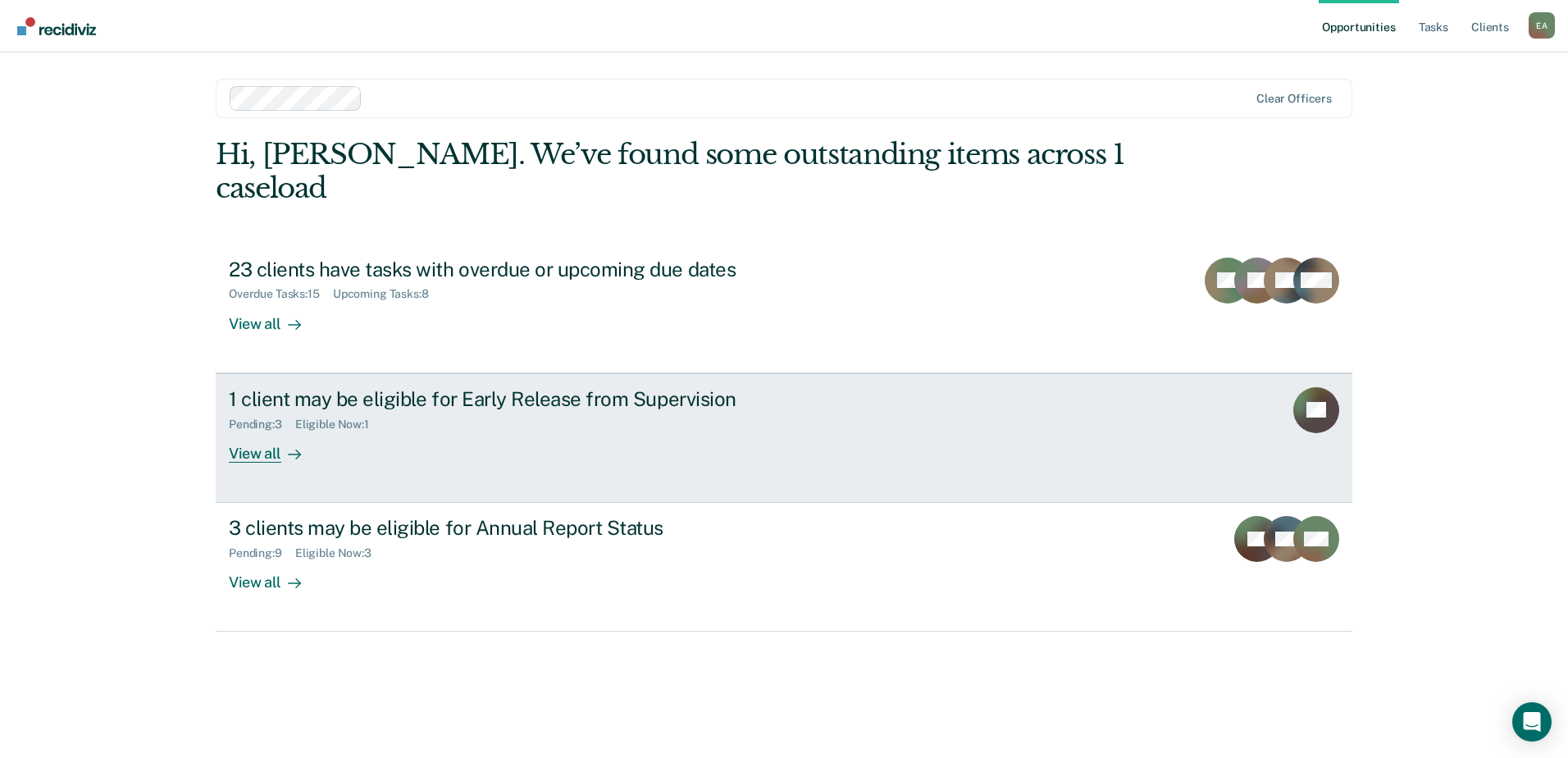
click at [1169, 428] on link "1 client may be eligible for Early Release from Supervision Pending : 3 Eligibl…" at bounding box center [784, 438] width 1137 height 130
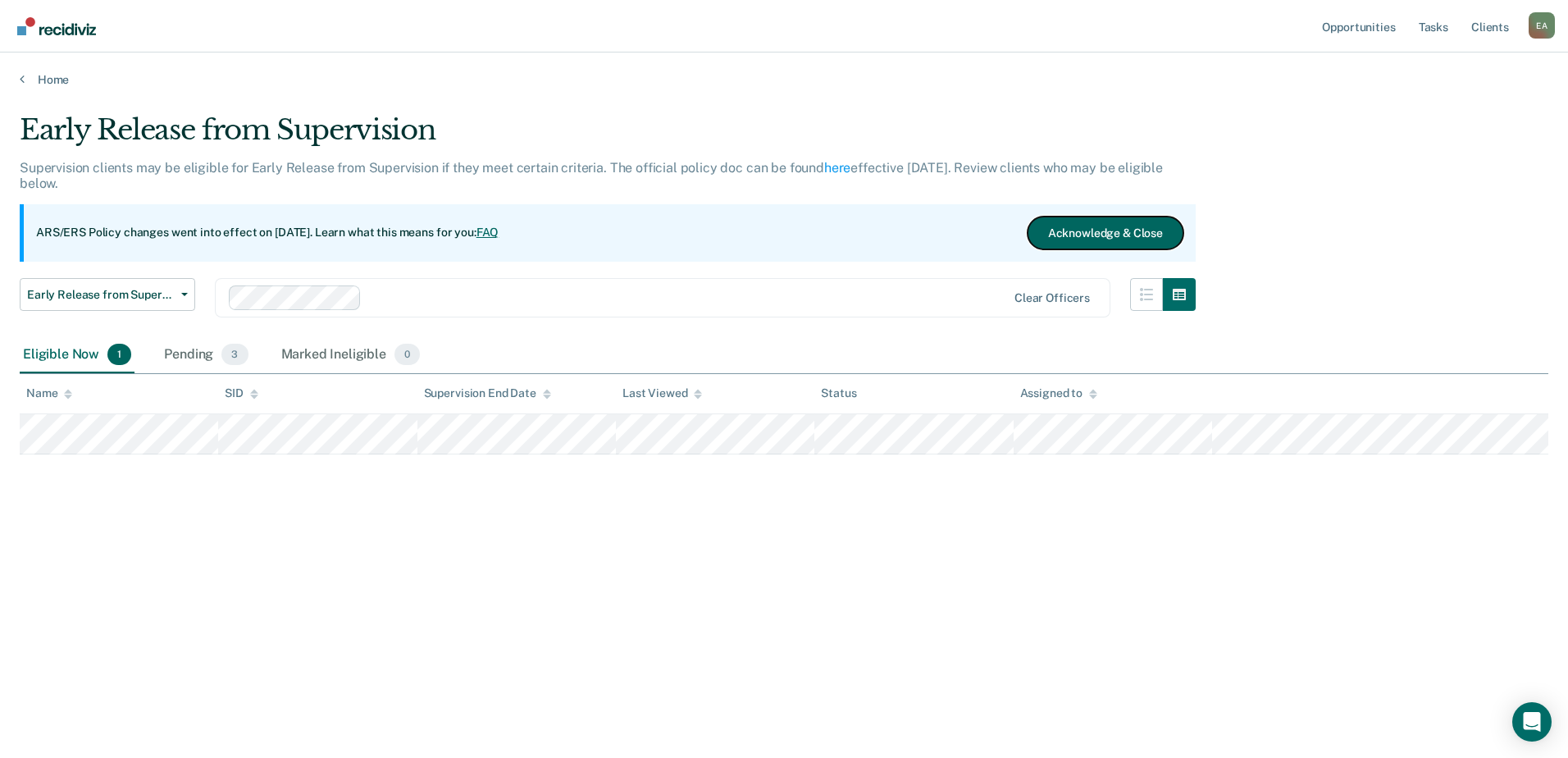
click at [1061, 231] on button "Acknowledge & Close" at bounding box center [1106, 232] width 156 height 33
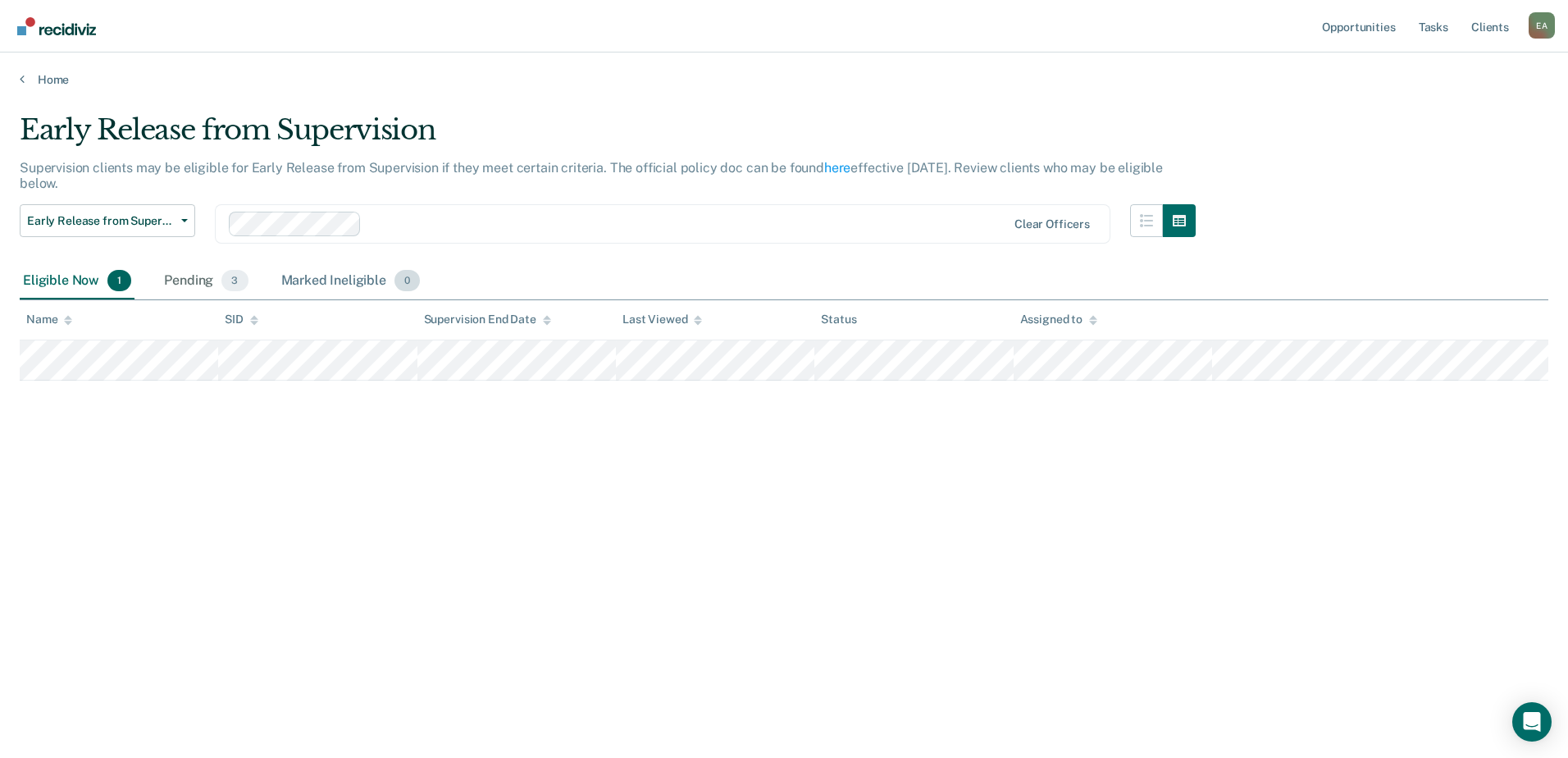
click at [339, 285] on div "Marked Ineligible 0" at bounding box center [350, 281] width 146 height 36
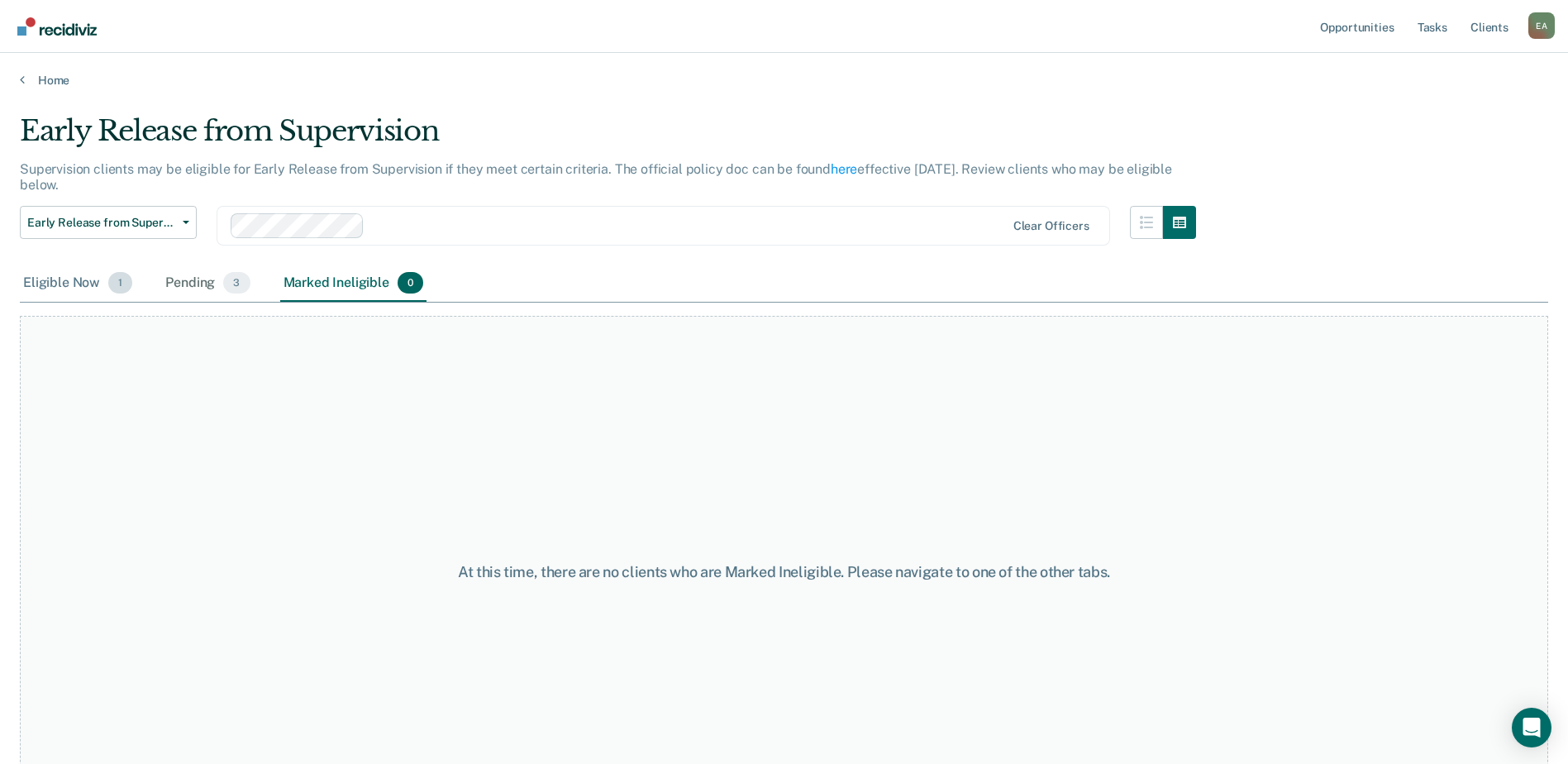
click at [61, 281] on div "Eligible Now 1" at bounding box center [78, 283] width 116 height 36
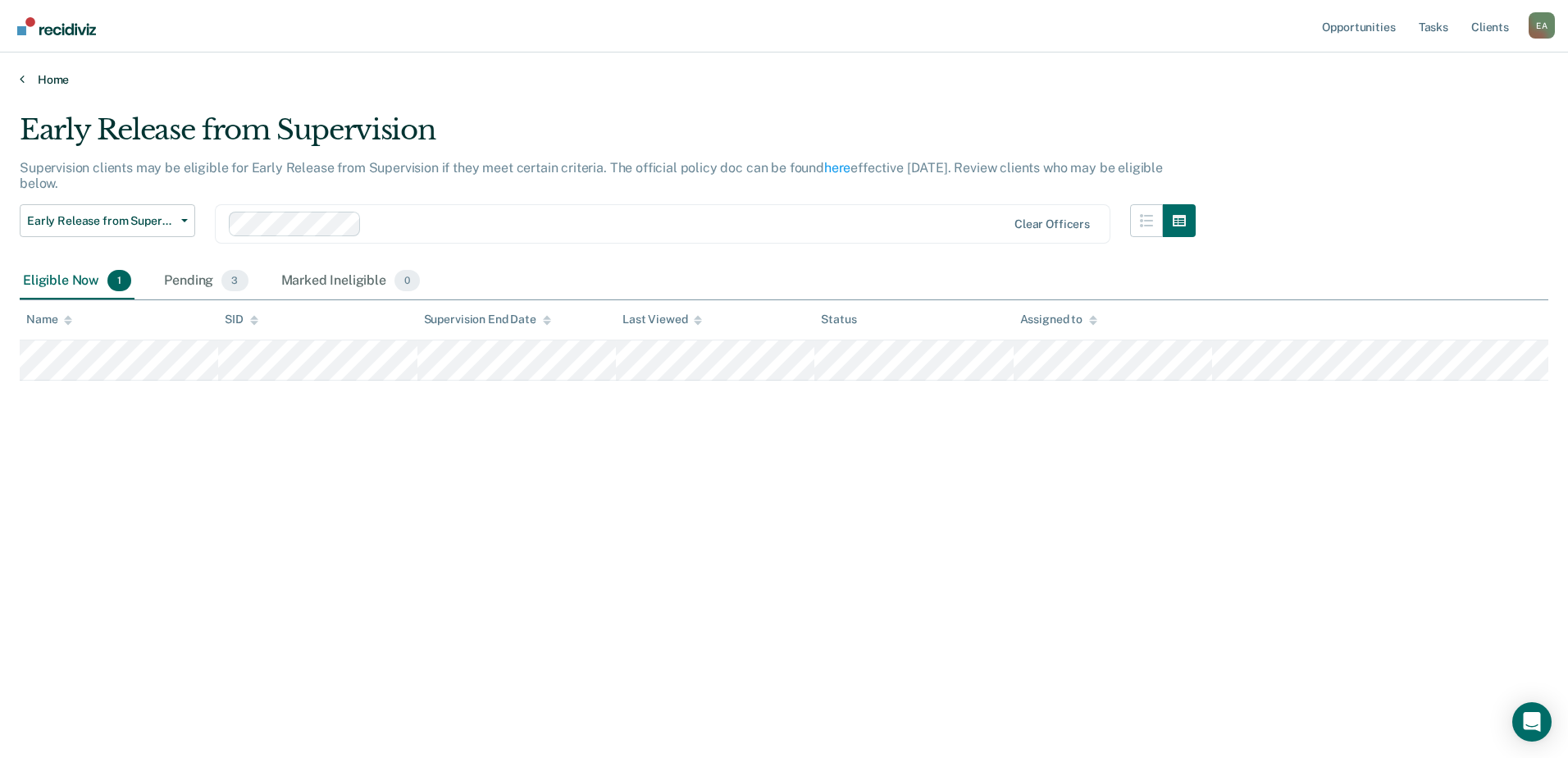
click at [34, 76] on link "Home" at bounding box center [784, 80] width 1529 height 15
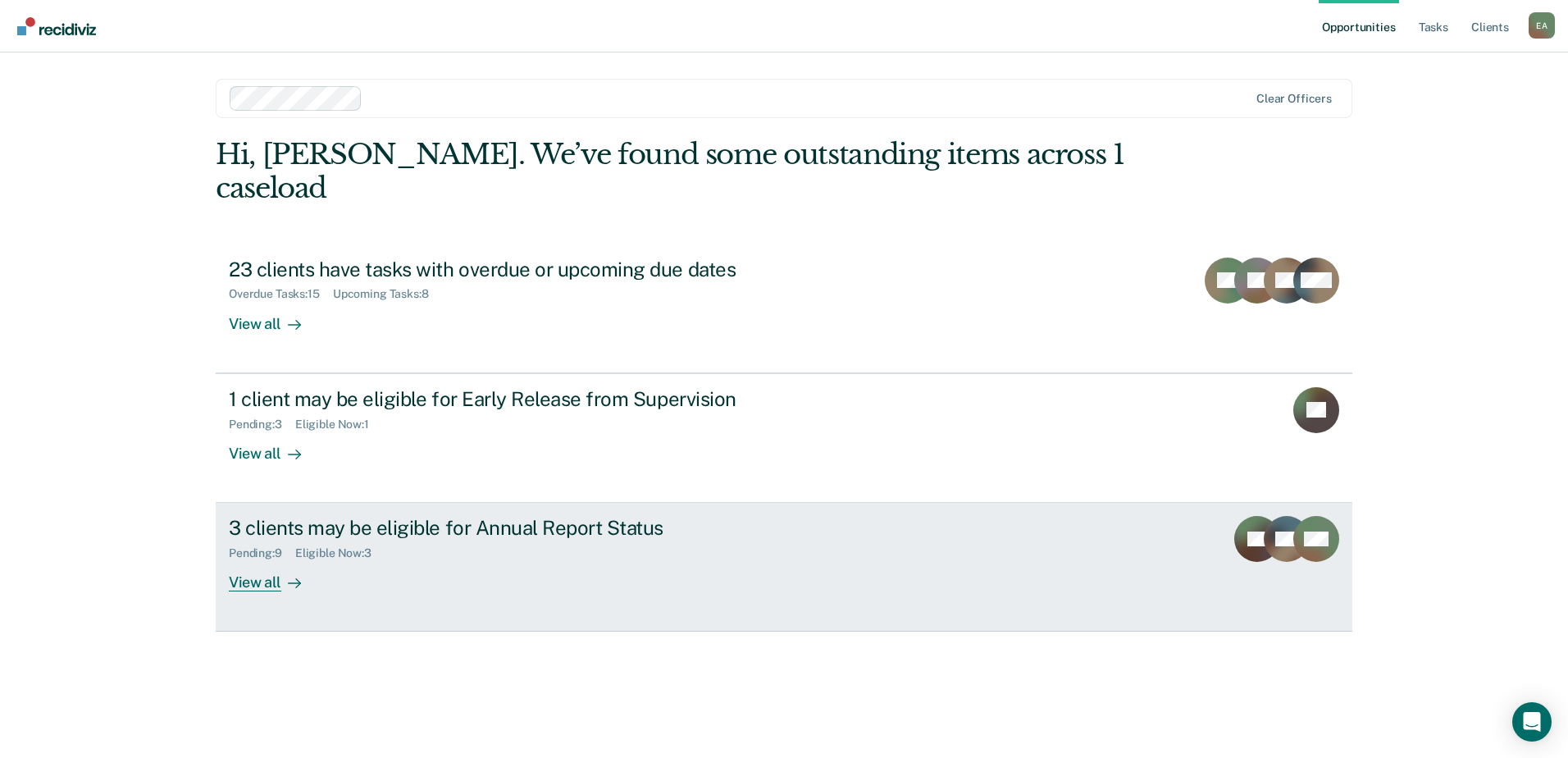
click at [505, 557] on div "Pending : 9 Eligible Now : 3" at bounding box center [517, 549] width 576 height 21
